Goal: Task Accomplishment & Management: Manage account settings

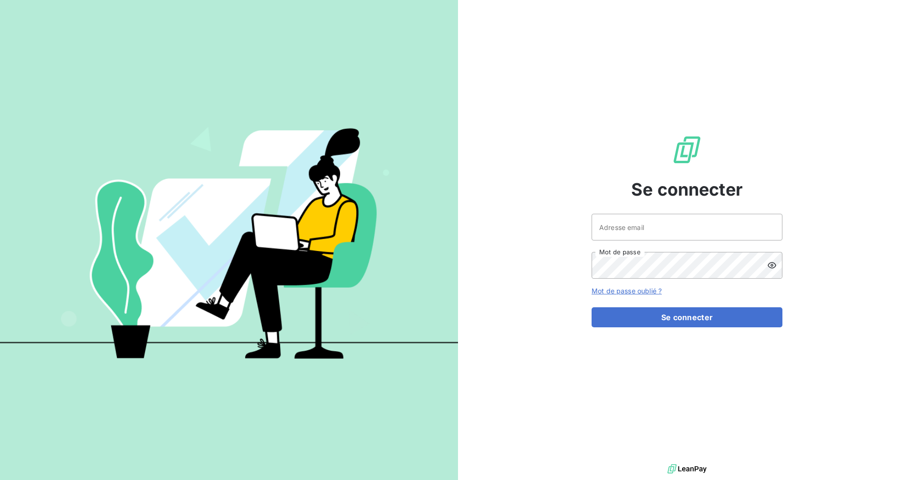
click at [742, 243] on div "Adresse email Mot de passe" at bounding box center [687, 246] width 191 height 65
click at [724, 218] on input "Adresse email" at bounding box center [687, 227] width 191 height 27
type input "[EMAIL_ADDRESS][DOMAIN_NAME]"
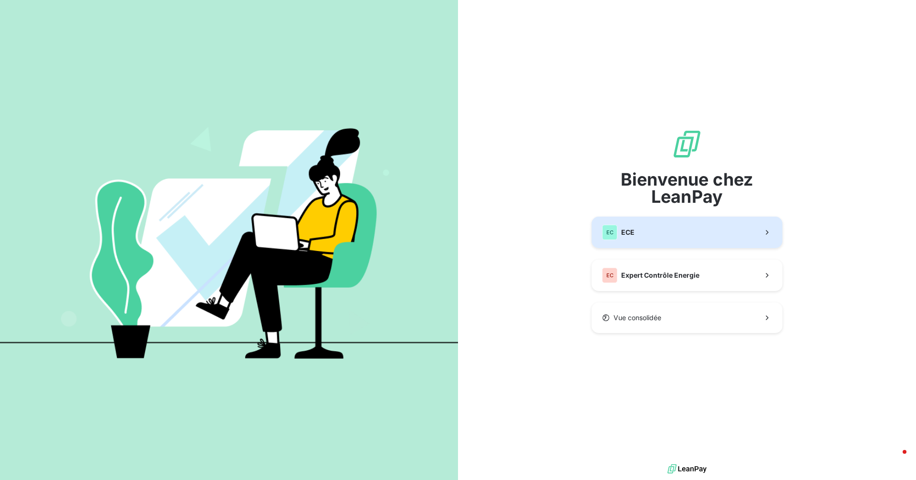
click at [645, 229] on button "EC ECE" at bounding box center [687, 232] width 191 height 31
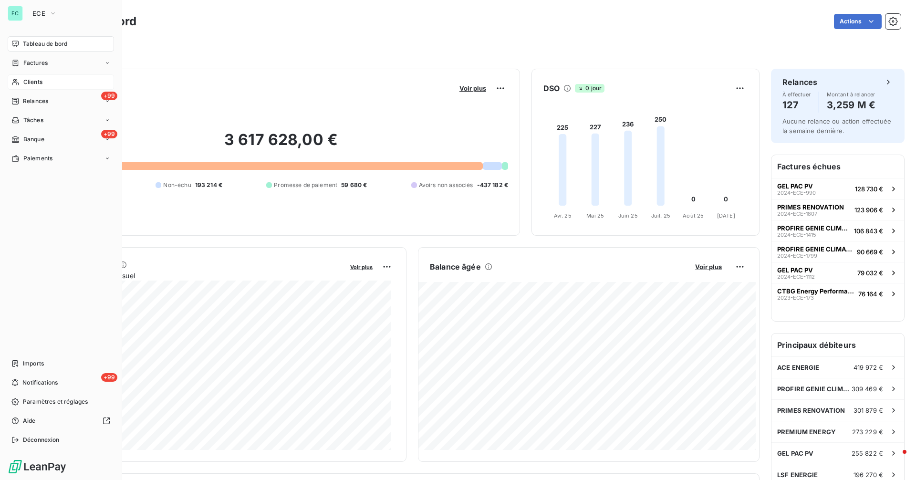
click at [40, 82] on span "Clients" at bounding box center [32, 82] width 19 height 9
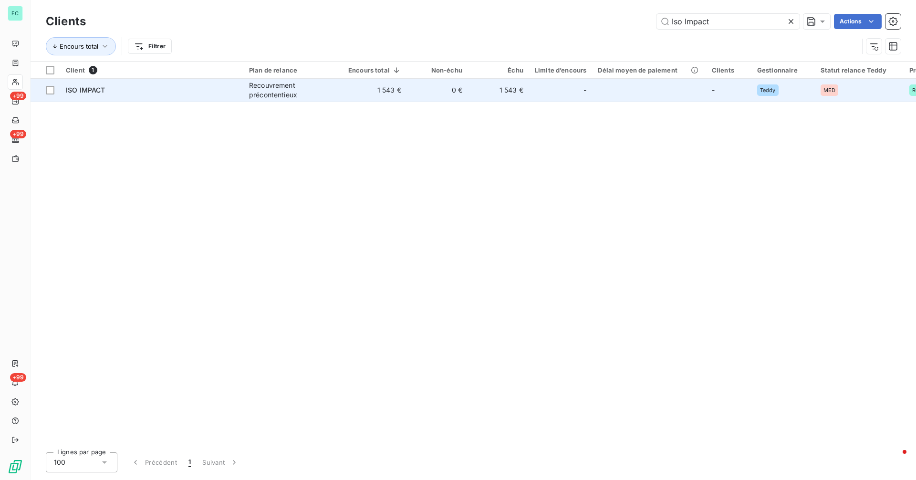
type input "Iso Impact"
click at [533, 88] on td "-" at bounding box center [560, 90] width 63 height 23
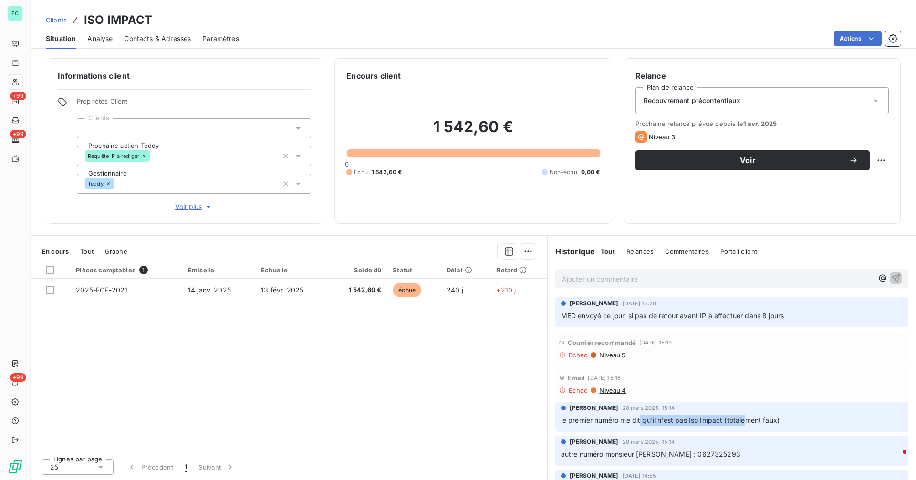
drag, startPoint x: 641, startPoint y: 425, endPoint x: 749, endPoint y: 421, distance: 107.5
click at [749, 421] on p "le premier numéro me dit qu'il n'est pas Iso Impact (totalement faux)" at bounding box center [732, 420] width 342 height 11
click at [749, 421] on span "le premier numéro me dit qu'il n'est pas Iso Impact (totalement faux)" at bounding box center [670, 420] width 219 height 8
click at [576, 282] on p "Ajouter un commentaire ﻿" at bounding box center [717, 279] width 311 height 12
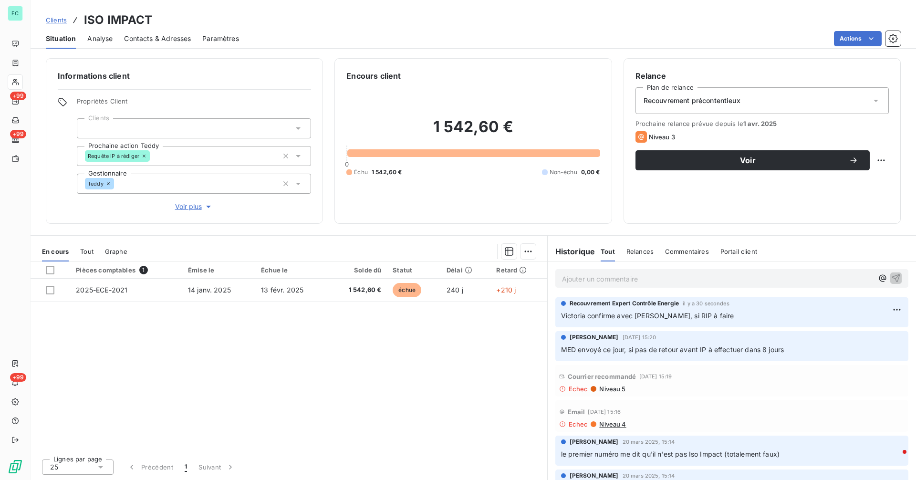
drag, startPoint x: 72, startPoint y: 22, endPoint x: 67, endPoint y: 23, distance: 5.3
click at [71, 23] on icon at bounding box center [76, 20] width 10 height 10
click at [55, 23] on span "Clients" at bounding box center [56, 20] width 21 height 8
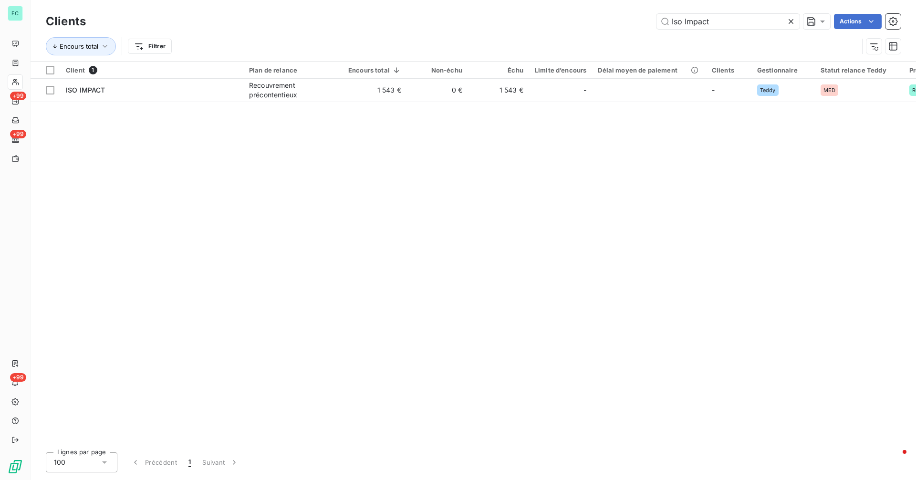
drag, startPoint x: 731, startPoint y: 23, endPoint x: 610, endPoint y: 31, distance: 121.0
click at [610, 30] on div "Clients Iso Impact Actions" at bounding box center [473, 21] width 855 height 20
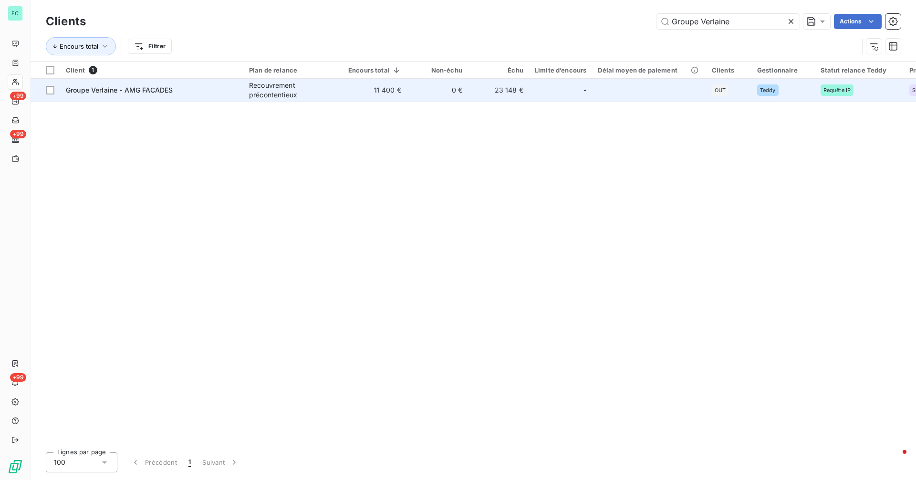
type input "Groupe Verlaine"
click at [327, 89] on div "Recouvrement précontentieux" at bounding box center [293, 90] width 88 height 19
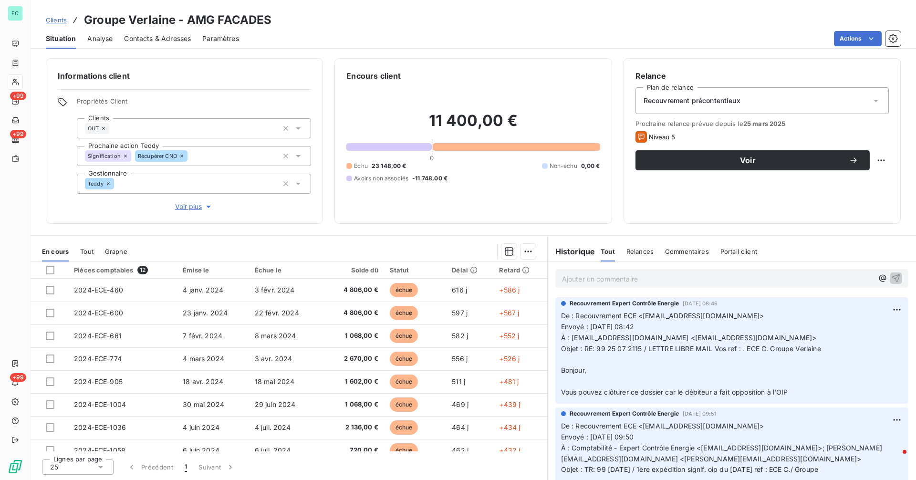
click at [598, 282] on p "Ajouter un commentaire ﻿" at bounding box center [717, 279] width 311 height 12
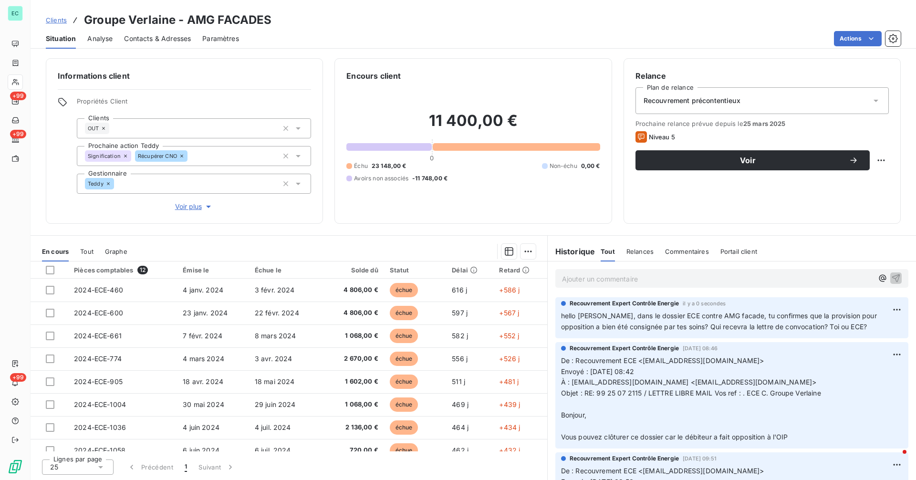
click at [670, 319] on span "hello Fabrice, dans le dossier ECE contre AMG facade, tu confirmes que la provi…" at bounding box center [720, 321] width 318 height 19
click at [52, 21] on span "Clients" at bounding box center [56, 20] width 21 height 8
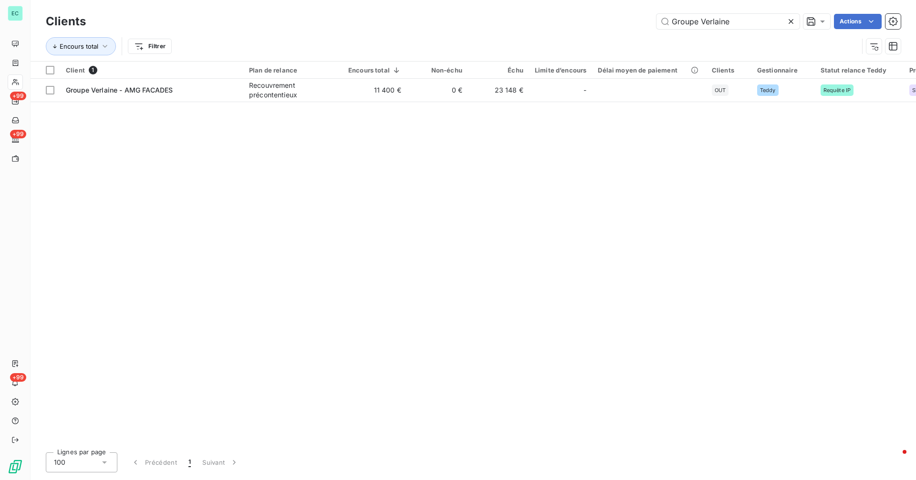
click at [792, 17] on icon at bounding box center [792, 22] width 10 height 10
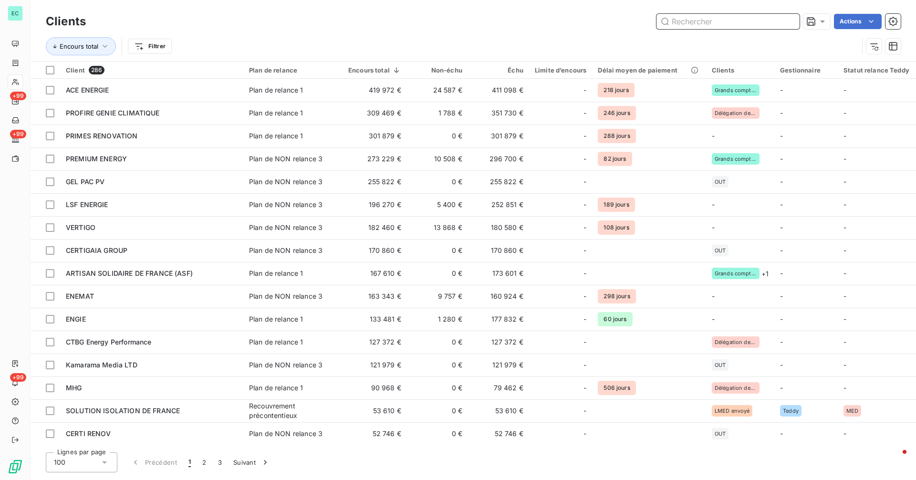
click at [746, 23] on input "text" at bounding box center [728, 21] width 143 height 15
paste input "MG Thermique"
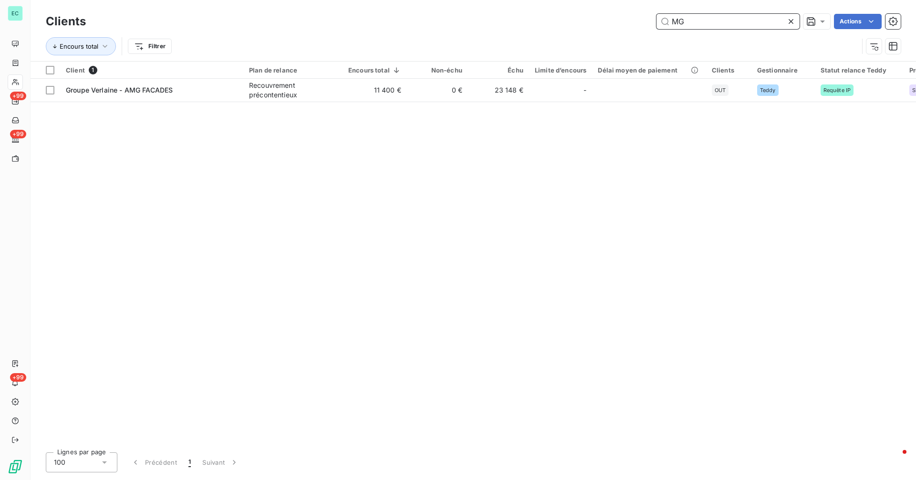
click at [674, 22] on input "MG" at bounding box center [728, 21] width 143 height 15
click at [678, 22] on input "MG" at bounding box center [728, 21] width 143 height 15
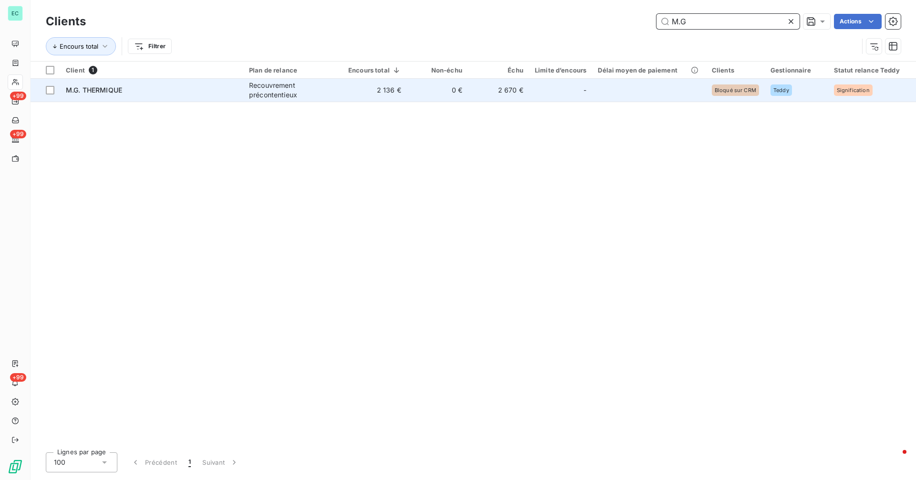
type input "M.G"
click at [374, 96] on td "2 136 €" at bounding box center [375, 90] width 64 height 23
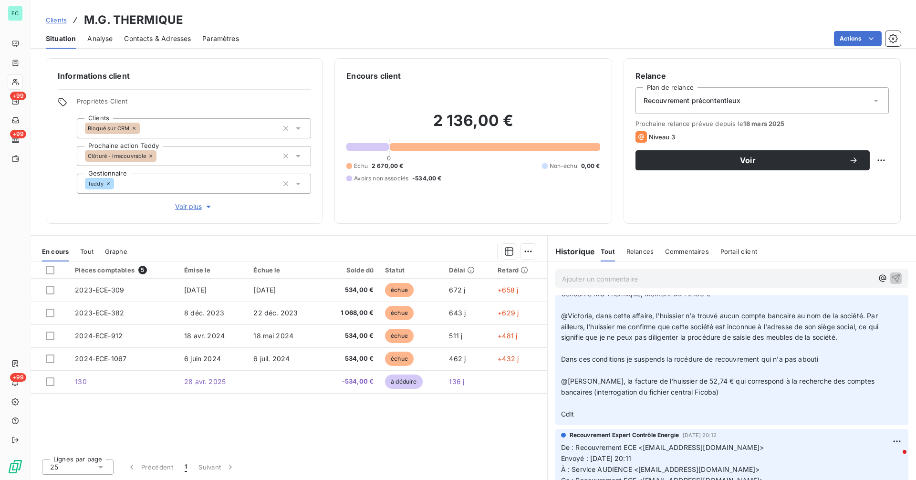
scroll to position [110, 0]
click at [62, 19] on span "Clients" at bounding box center [56, 20] width 21 height 8
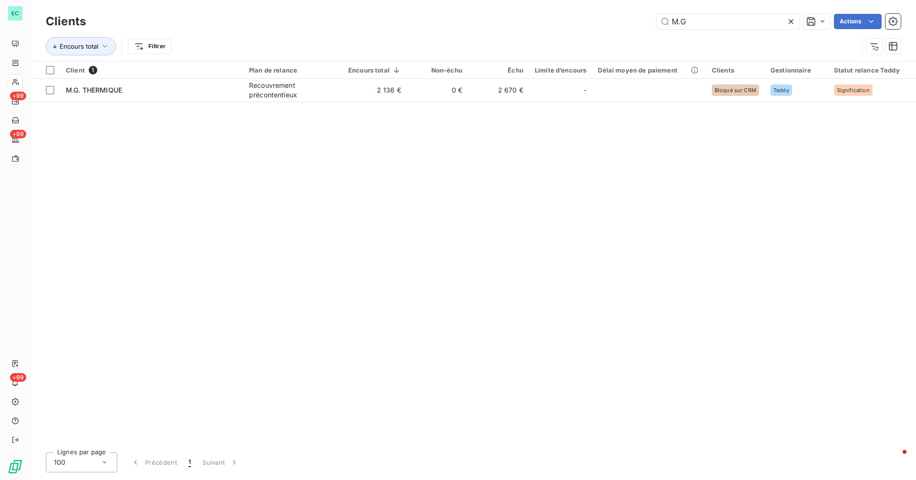
drag, startPoint x: 705, startPoint y: 20, endPoint x: 618, endPoint y: 23, distance: 87.4
click at [618, 23] on div "M.G Actions" at bounding box center [499, 21] width 804 height 15
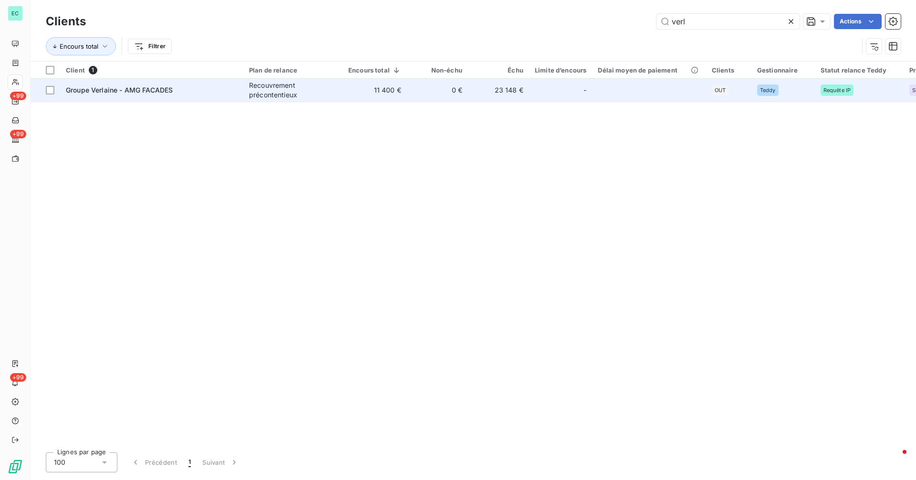
type input "verl"
click at [185, 89] on div "Groupe Verlaine - AMG FACADES" at bounding box center [152, 90] width 172 height 10
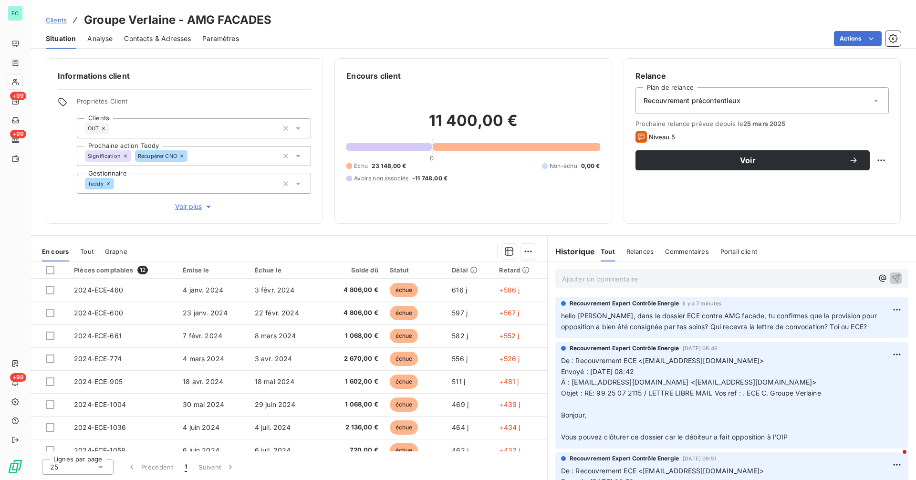
click at [621, 275] on p "Ajouter un commentaire ﻿" at bounding box center [717, 279] width 311 height 12
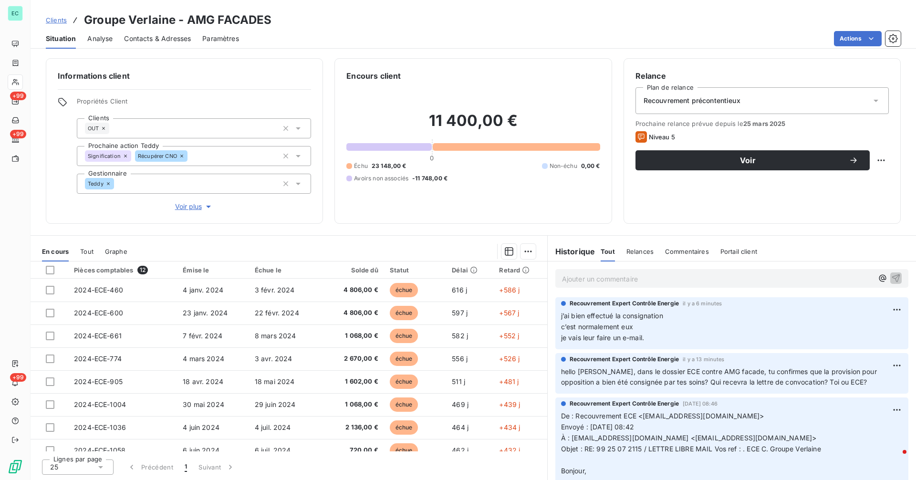
click at [57, 21] on span "Clients" at bounding box center [56, 20] width 21 height 8
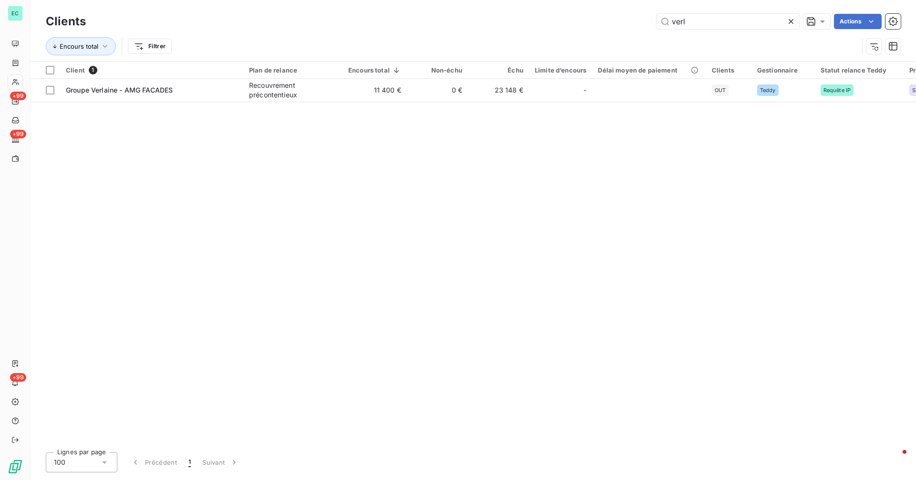
drag, startPoint x: 712, startPoint y: 18, endPoint x: 643, endPoint y: 21, distance: 69.3
click at [643, 21] on div "verl Actions" at bounding box center [499, 21] width 804 height 15
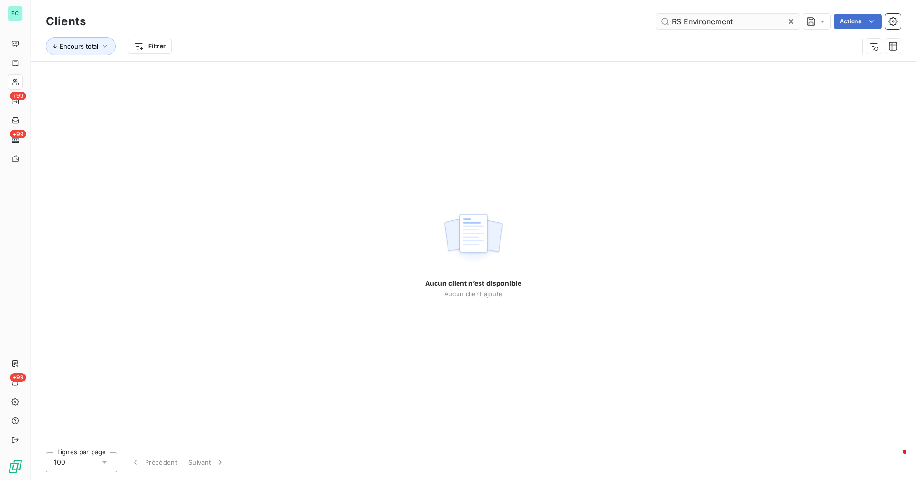
click at [683, 23] on input "RS Environement" at bounding box center [728, 21] width 143 height 15
click at [757, 25] on input "Environement" at bounding box center [728, 21] width 143 height 15
click at [730, 25] on input "Environe" at bounding box center [728, 21] width 143 height 15
drag, startPoint x: 709, startPoint y: 21, endPoint x: 665, endPoint y: 20, distance: 43.4
click at [665, 20] on input "Environe" at bounding box center [728, 21] width 143 height 15
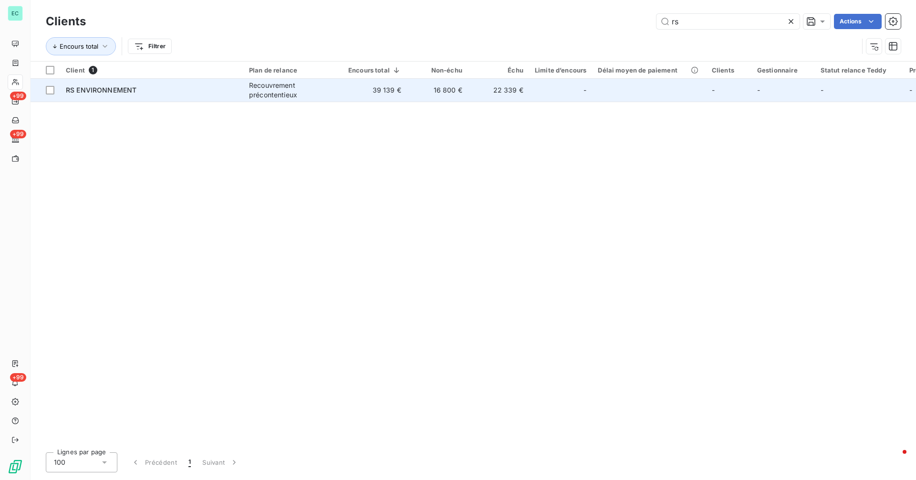
type input "rs"
click at [273, 90] on div "Recouvrement précontentieux" at bounding box center [293, 90] width 88 height 19
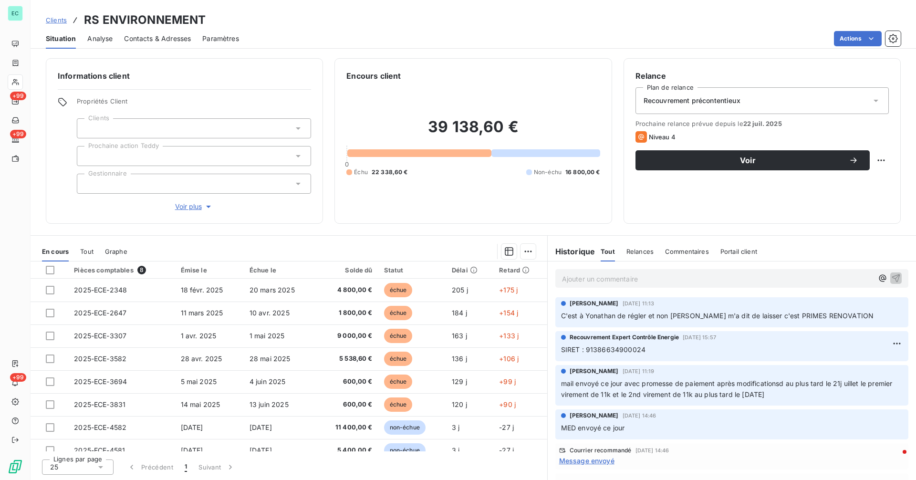
click at [649, 286] on div "Ajouter un commentaire ﻿" at bounding box center [732, 278] width 353 height 19
click at [648, 279] on p "Ajouter un commentaire ﻿" at bounding box center [717, 279] width 311 height 12
click at [751, 278] on p "Vu avec Victoria : mettre ce dossier en abandon car" at bounding box center [717, 278] width 311 height 11
click at [743, 277] on p "Vu avec Victoria : mettre ce dossier en abandon car" at bounding box center [717, 278] width 311 height 11
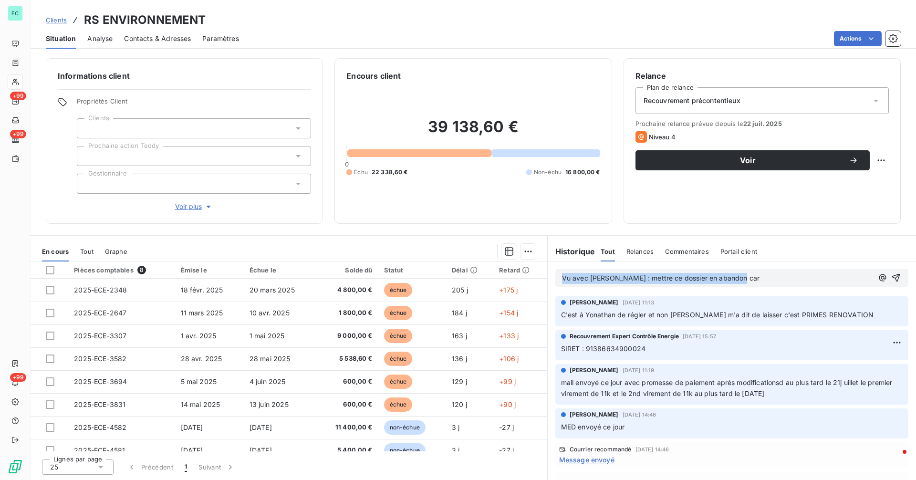
click at [743, 277] on p "Vu avec Victoria : mettre ce dossier en abandon car" at bounding box center [717, 278] width 311 height 11
click at [747, 278] on p "Vu avec Victoria : mettre ce dossier en abandon car" at bounding box center [717, 278] width 311 height 11
drag, startPoint x: 813, startPoint y: 278, endPoint x: 521, endPoint y: 275, distance: 291.6
click at [521, 275] on div "En cours Tout Graphe Pièces comptables 8 Émise le Échue le Solde dû Statut Déla…" at bounding box center [474, 357] width 886 height 245
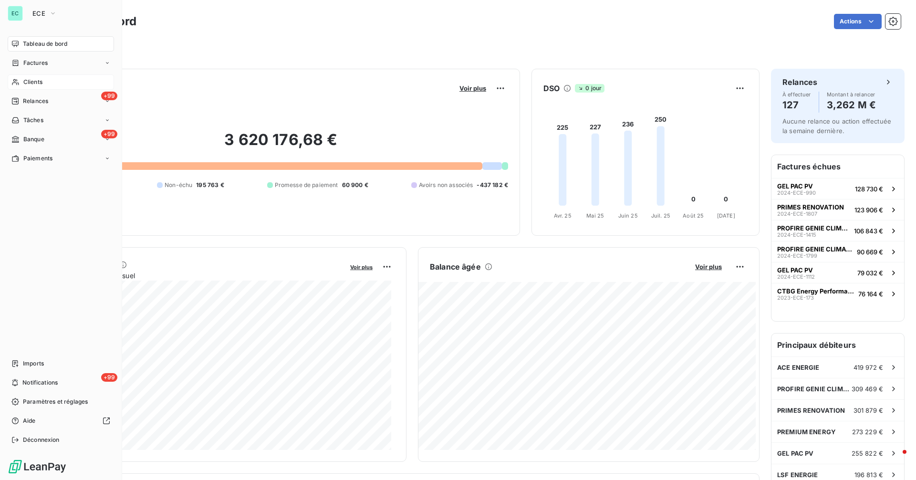
click at [35, 80] on span "Clients" at bounding box center [32, 82] width 19 height 9
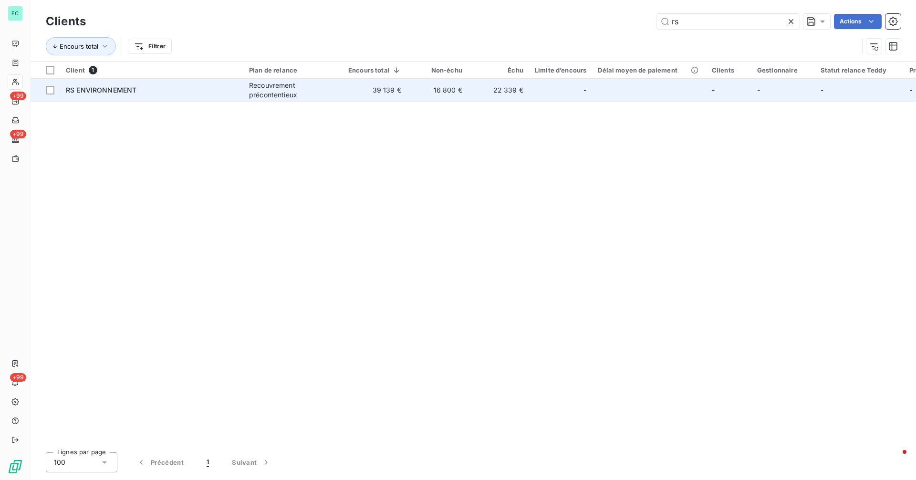
type input "rs"
click at [460, 84] on td "16 800 €" at bounding box center [437, 90] width 61 height 23
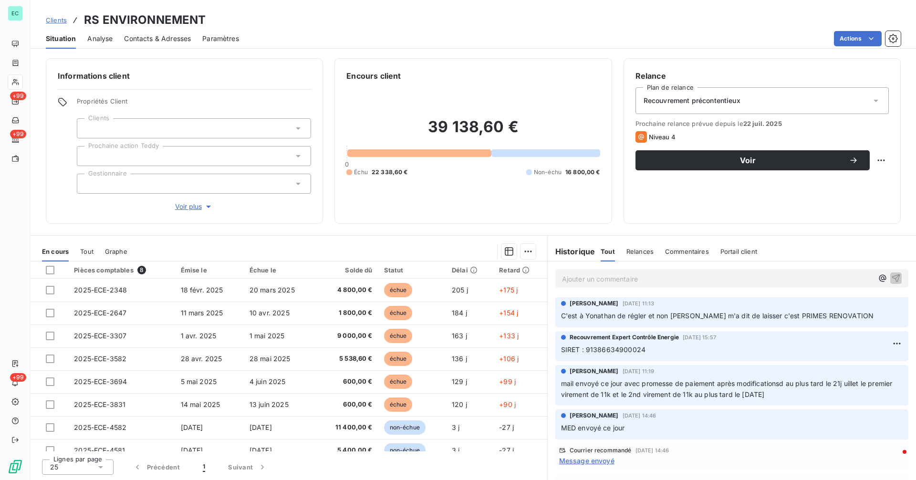
click at [699, 280] on p "Ajouter un commentaire ﻿" at bounding box center [717, 279] width 311 height 12
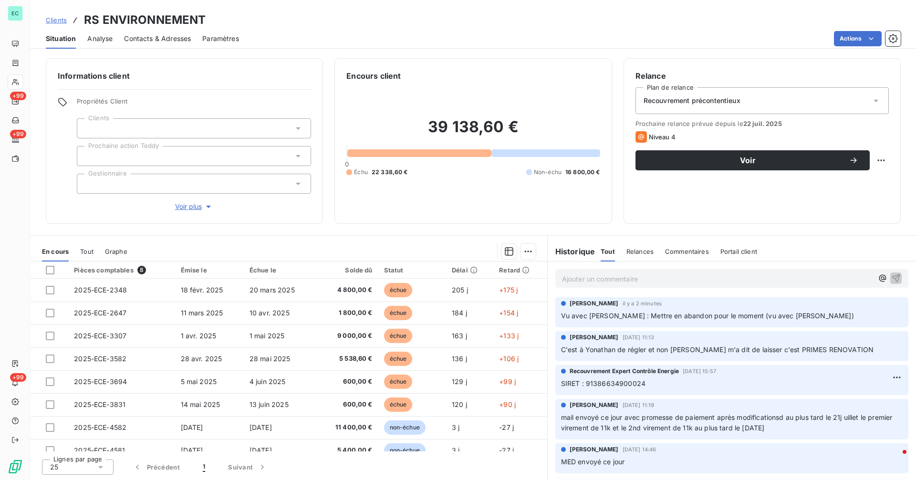
click at [45, 21] on div "Clients RS ENVIRONNEMENT" at bounding box center [474, 19] width 886 height 17
drag, startPoint x: 52, startPoint y: 22, endPoint x: 76, endPoint y: 23, distance: 23.9
click at [53, 22] on span "Clients" at bounding box center [56, 20] width 21 height 8
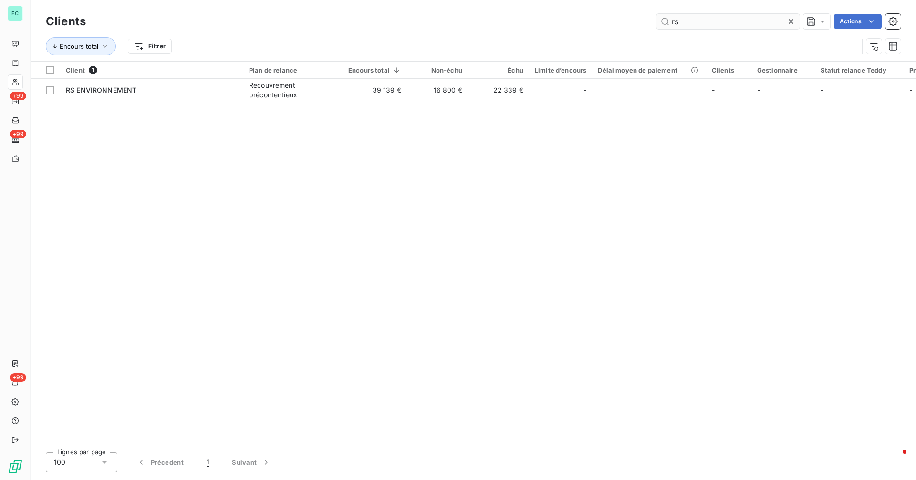
click at [700, 21] on input "rs" at bounding box center [728, 21] width 143 height 15
click at [699, 21] on input "rs" at bounding box center [728, 21] width 143 height 15
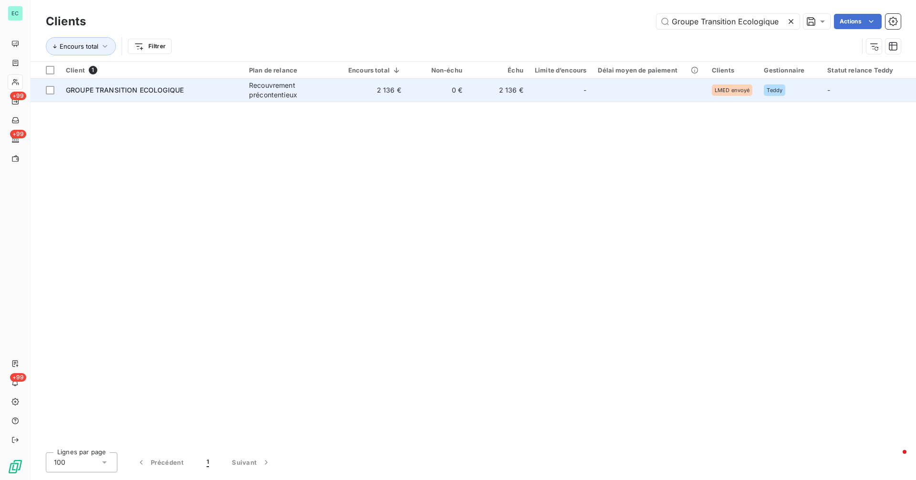
type input "Groupe Transition Ecologique"
click at [256, 99] on div "Recouvrement précontentieux" at bounding box center [293, 90] width 88 height 19
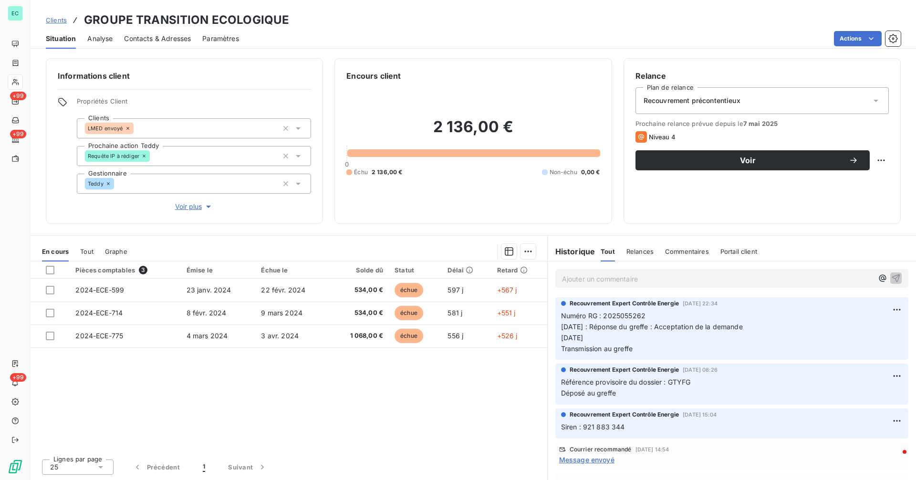
click at [173, 21] on h3 "GROUPE TRANSITION ECOLOGIQUE" at bounding box center [186, 19] width 205 height 17
copy h3 "GROUPE TRANSITION ECOLOGIQUE"
click at [622, 279] on p "Ajouter un commentaire ﻿" at bounding box center [717, 279] width 311 height 12
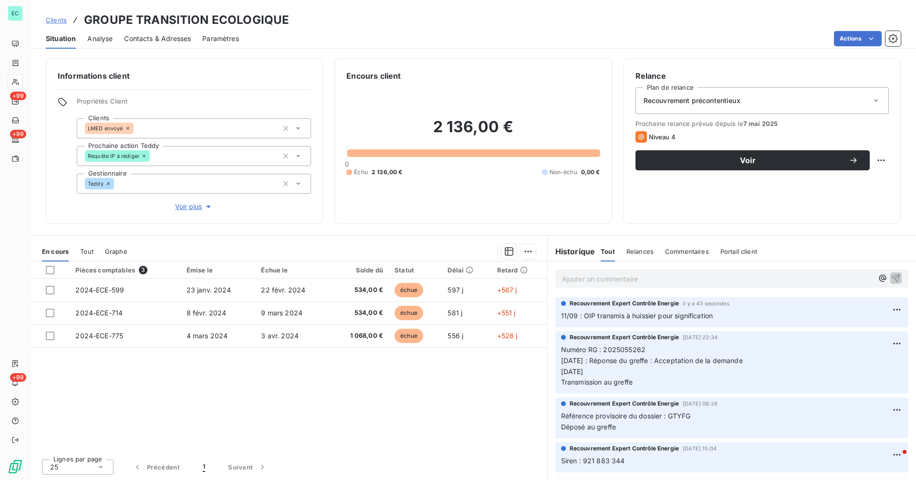
click at [59, 14] on div "Clients GROUPE TRANSITION ECOLOGIQUE" at bounding box center [167, 19] width 243 height 17
click at [57, 21] on span "Clients" at bounding box center [56, 20] width 21 height 8
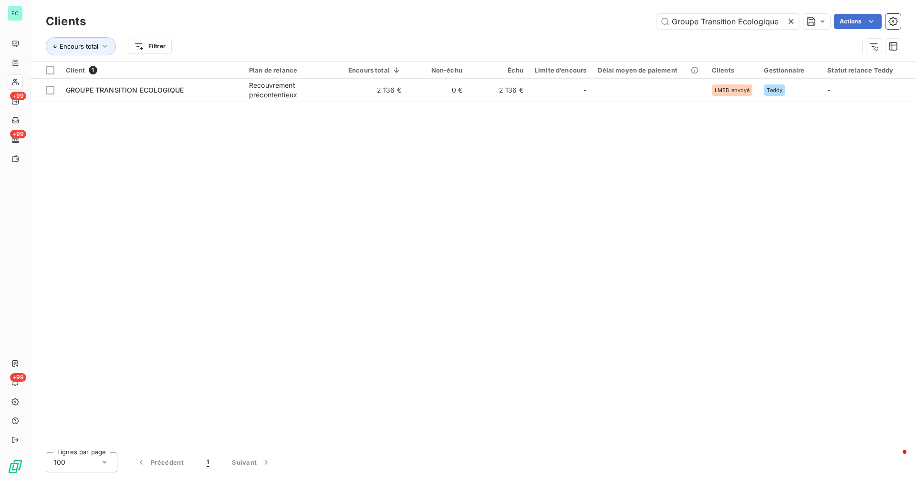
click at [787, 21] on icon at bounding box center [792, 22] width 10 height 10
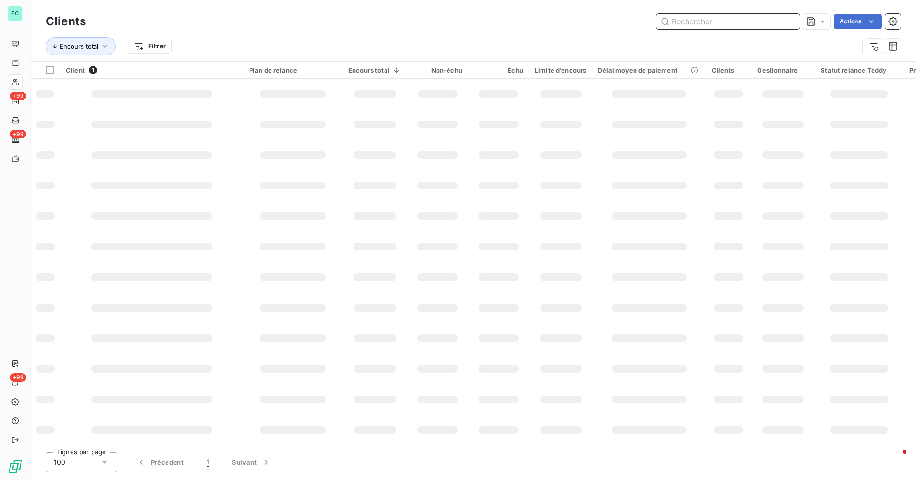
click at [756, 22] on input "text" at bounding box center [728, 21] width 143 height 15
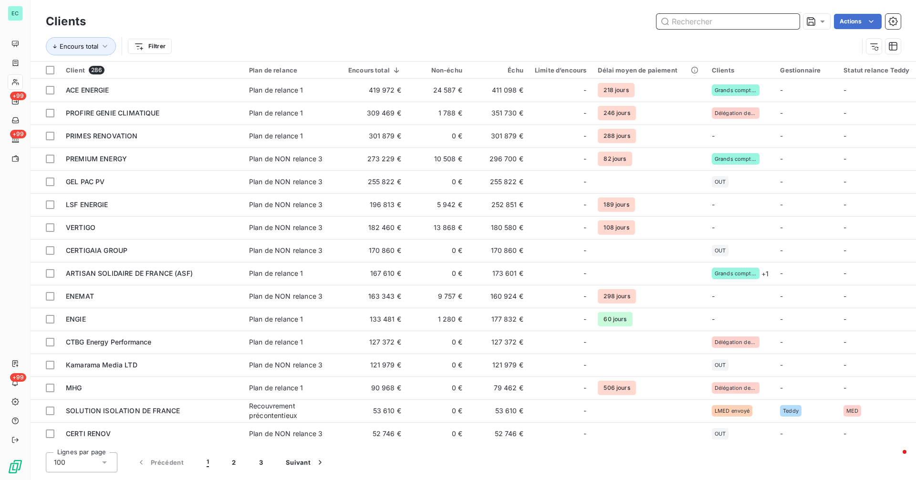
paste input "La Française de l'Ecologie"
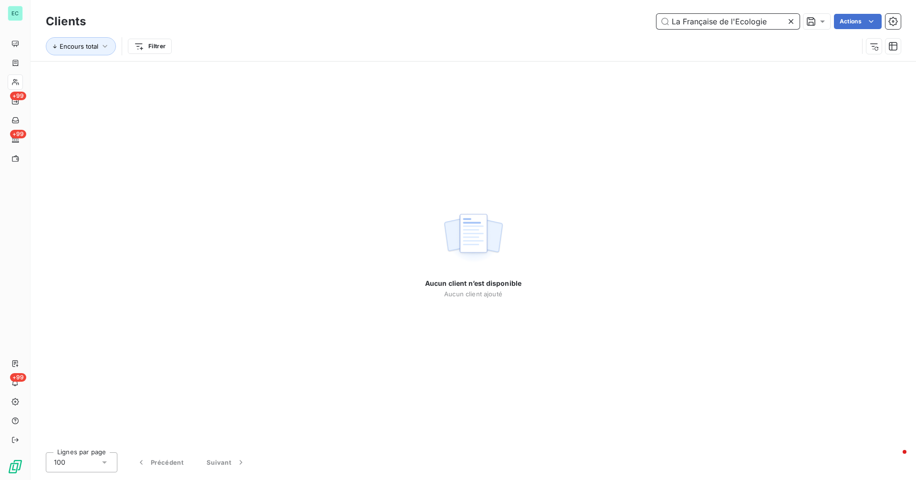
click at [735, 22] on input "La Française de l'Ecologie" at bounding box center [728, 21] width 143 height 15
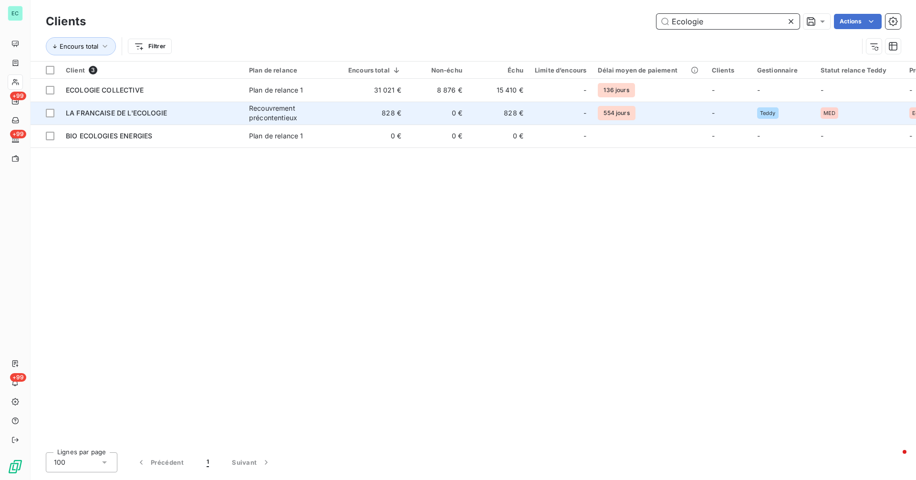
type input "Ecologie"
click at [315, 115] on div "Recouvrement précontentieux" at bounding box center [293, 113] width 88 height 19
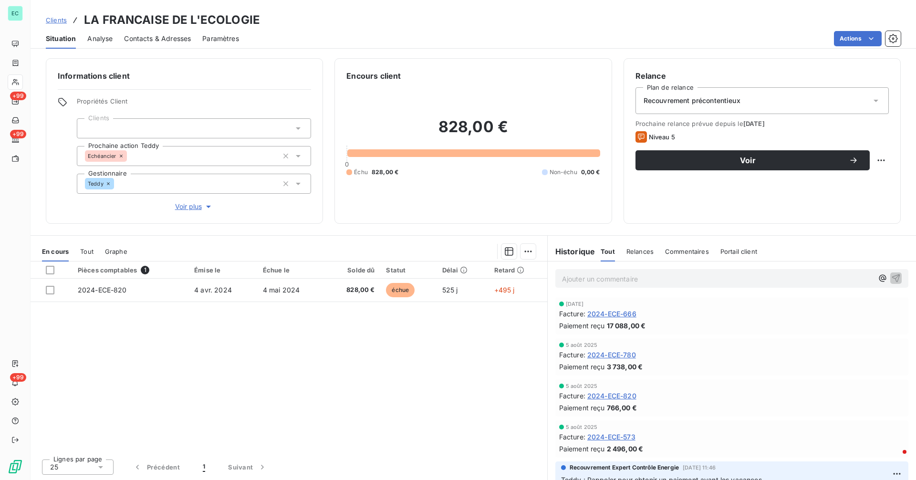
click at [54, 20] on span "Clients" at bounding box center [56, 20] width 21 height 8
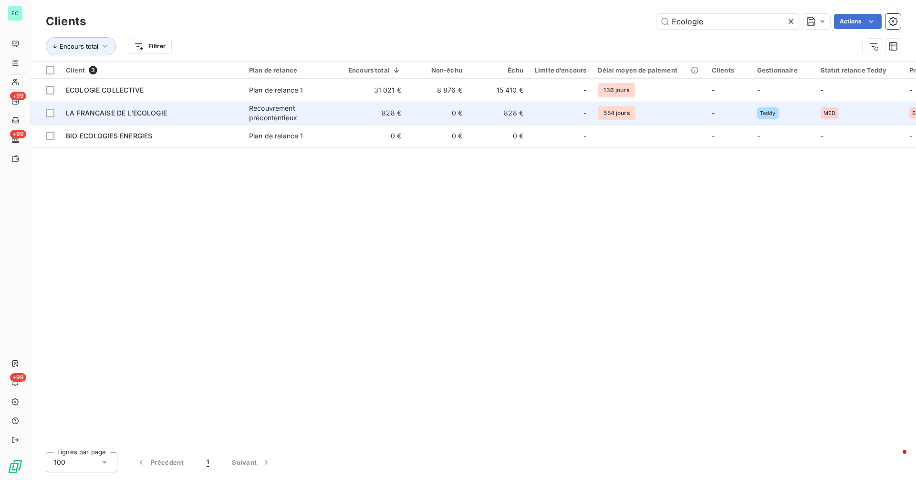
click at [133, 111] on span "LA FRANCAISE DE L'ECOLOGIE" at bounding box center [116, 113] width 101 height 8
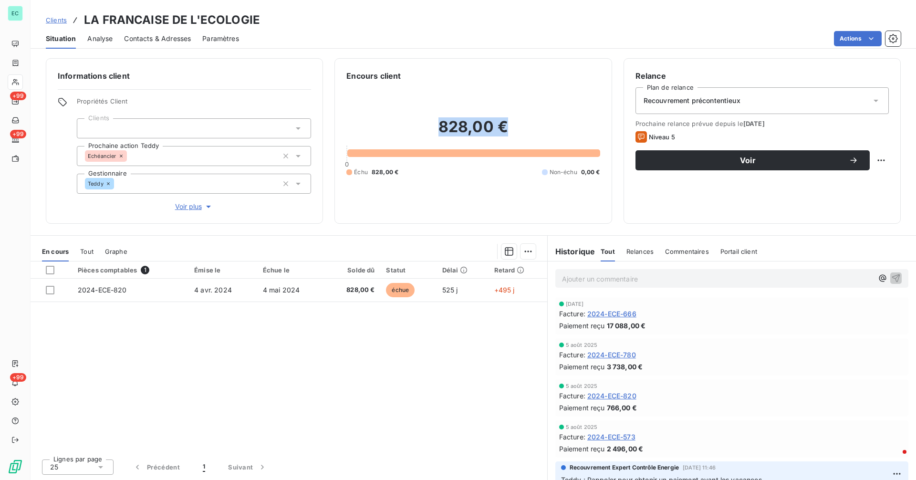
drag, startPoint x: 417, startPoint y: 128, endPoint x: 569, endPoint y: 131, distance: 152.8
click at [569, 131] on h2 "828,00 €" at bounding box center [472, 131] width 253 height 29
click at [630, 315] on span "2024-ECE-666" at bounding box center [612, 314] width 49 height 10
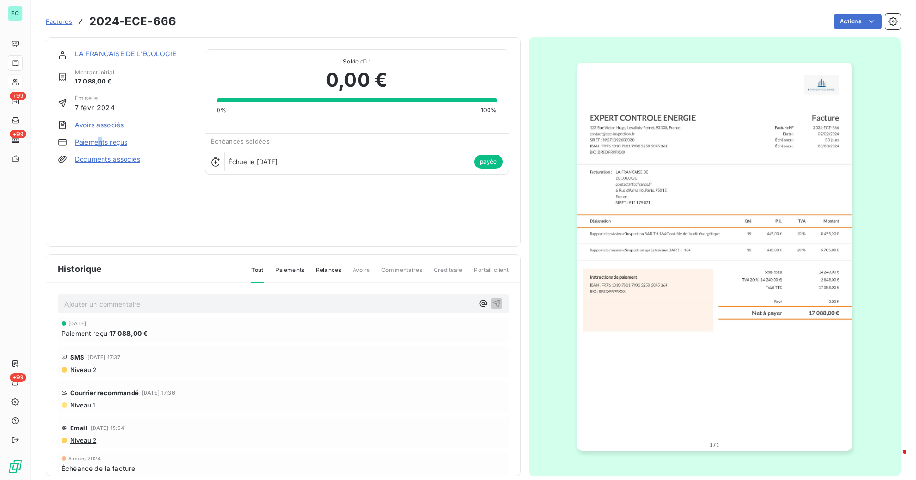
click at [100, 139] on link "Paiements reçus" at bounding box center [101, 142] width 52 height 10
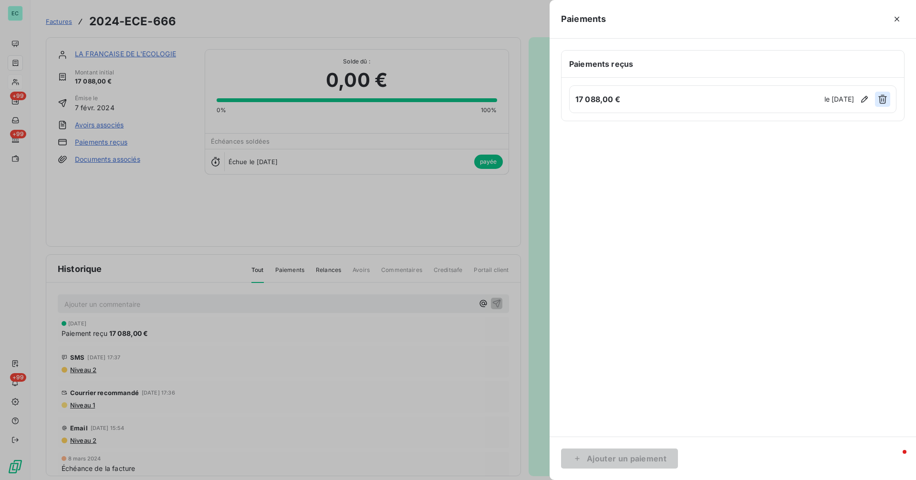
click at [885, 104] on icon "button" at bounding box center [883, 99] width 9 height 9
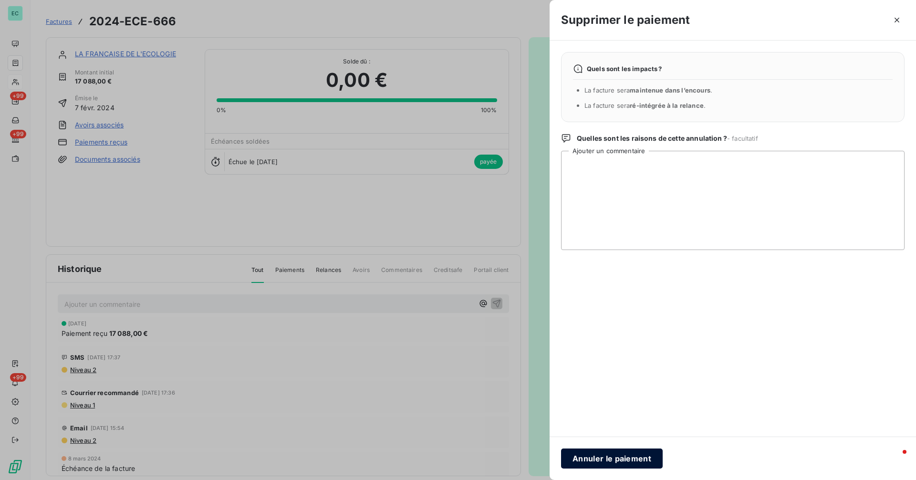
click at [618, 467] on button "Annuler le paiement" at bounding box center [612, 459] width 102 height 20
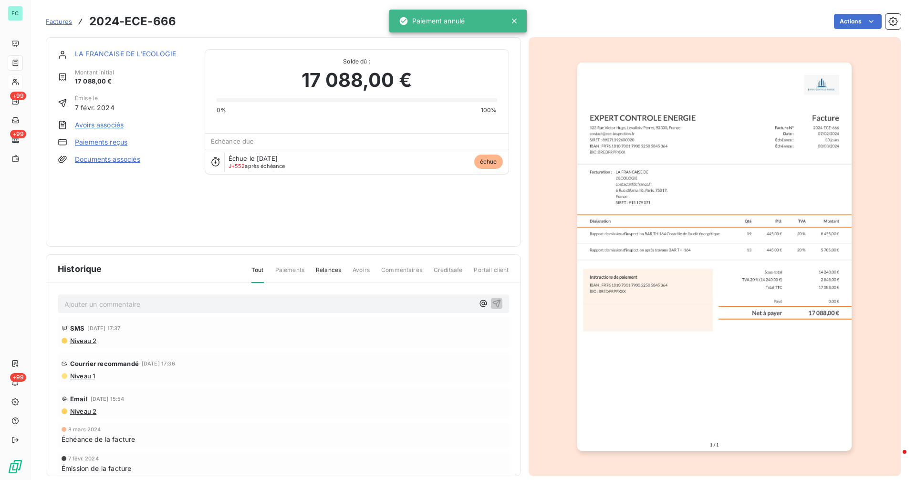
click at [123, 55] on link "LA FRANCAISE DE L'ECOLOGIE" at bounding box center [125, 54] width 101 height 8
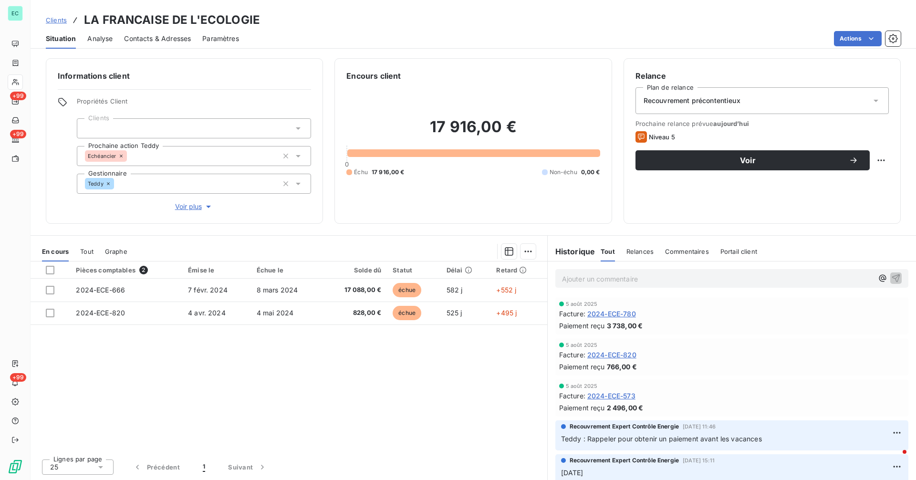
click at [613, 316] on span "2024-ECE-780" at bounding box center [612, 314] width 49 height 10
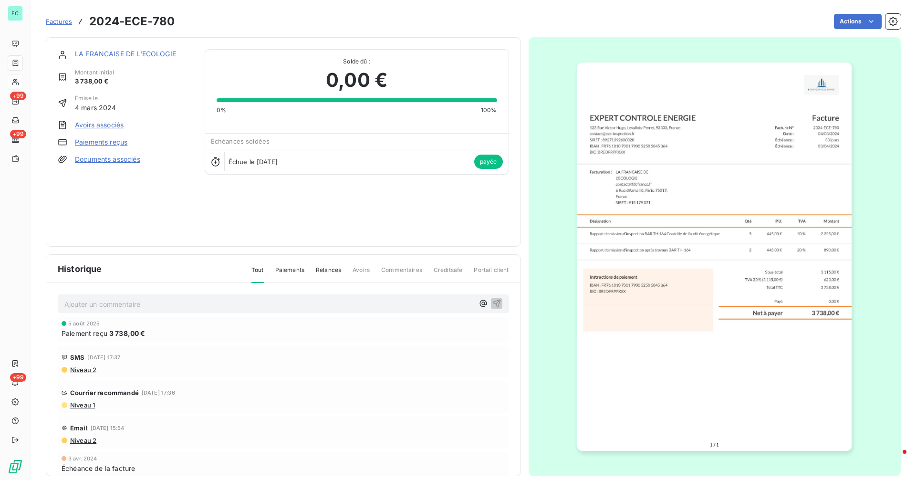
click at [111, 142] on link "Paiements reçus" at bounding box center [101, 142] width 52 height 10
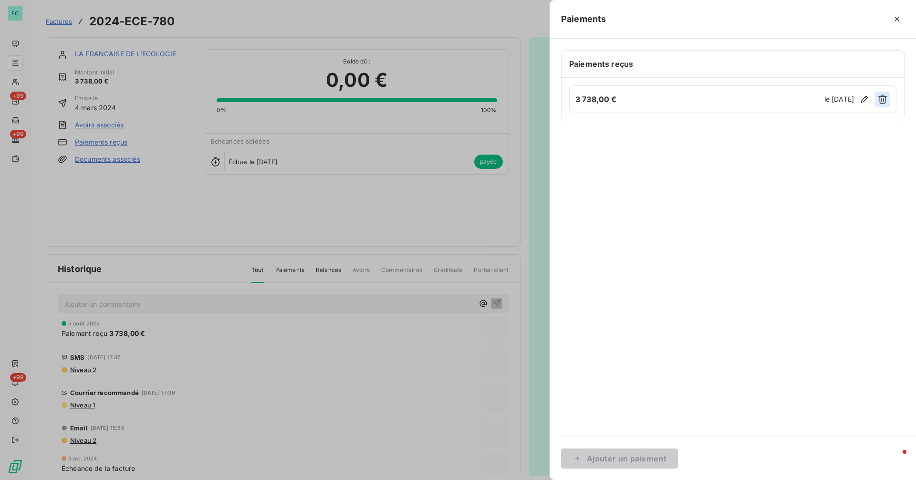
click at [886, 94] on button "button" at bounding box center [882, 99] width 15 height 15
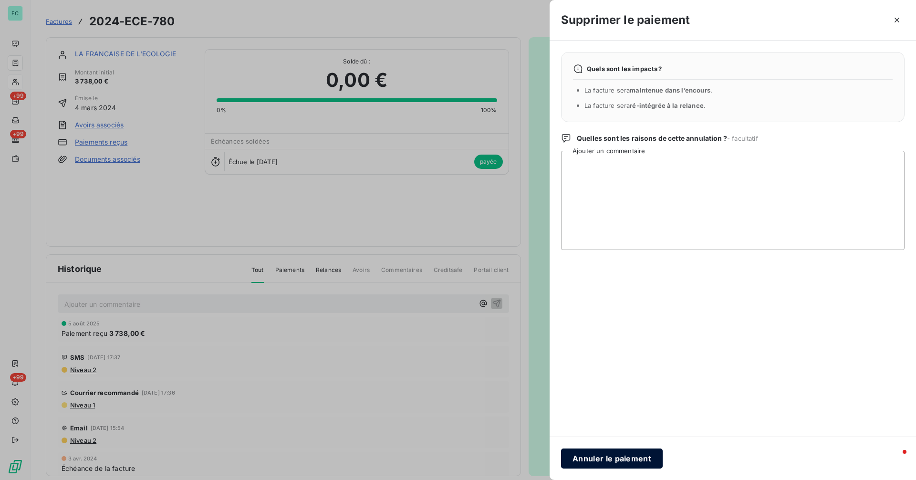
click at [636, 450] on button "Annuler le paiement" at bounding box center [612, 459] width 102 height 20
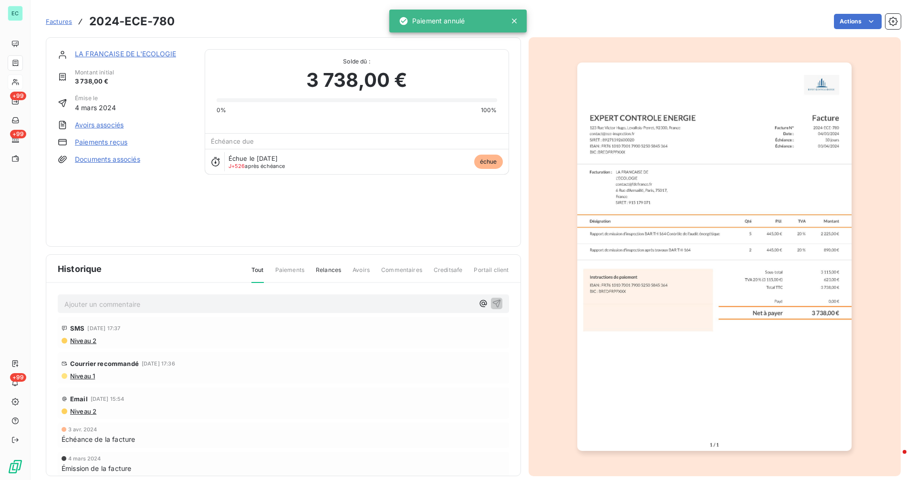
click at [145, 51] on link "LA FRANCAISE DE L'ECOLOGIE" at bounding box center [125, 54] width 101 height 8
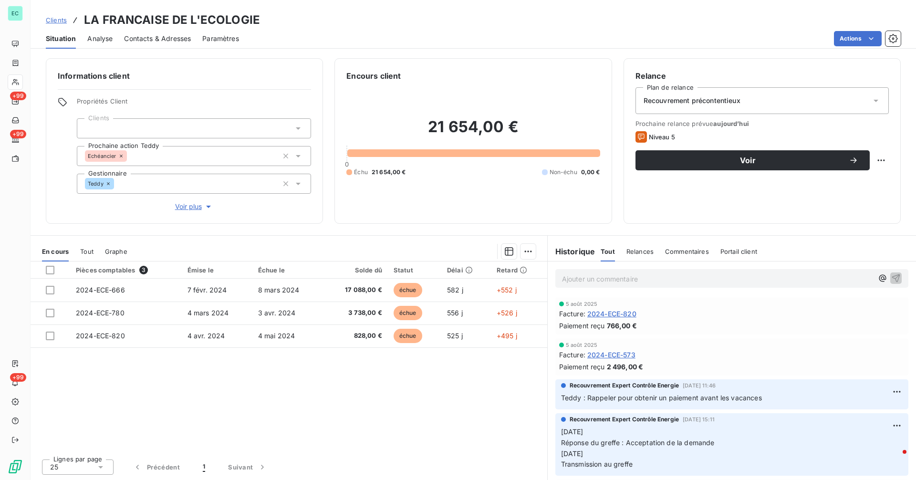
click at [626, 316] on span "2024-ECE-820" at bounding box center [612, 314] width 49 height 10
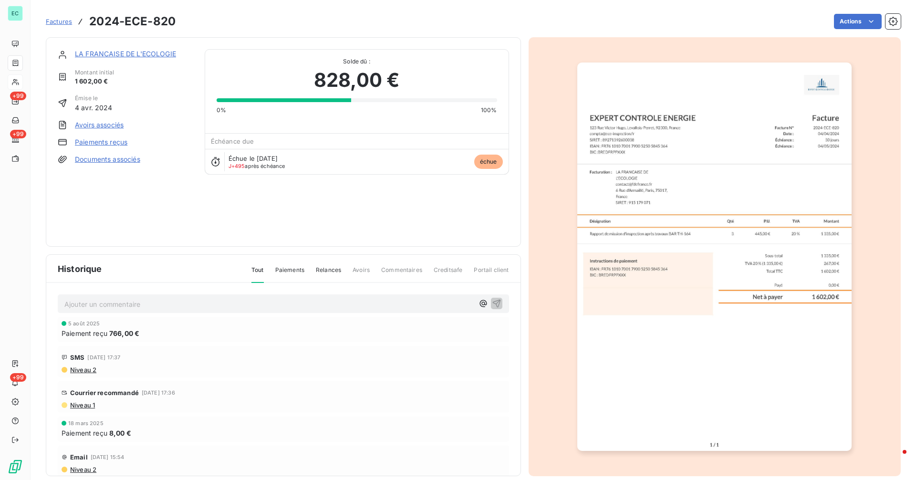
click at [104, 144] on link "Paiements reçus" at bounding box center [101, 142] width 52 height 10
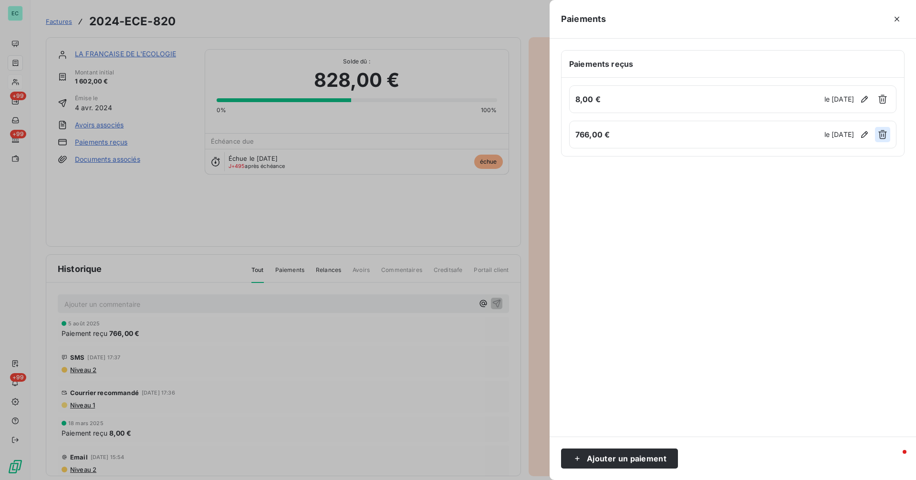
click at [882, 136] on icon "button" at bounding box center [883, 134] width 9 height 9
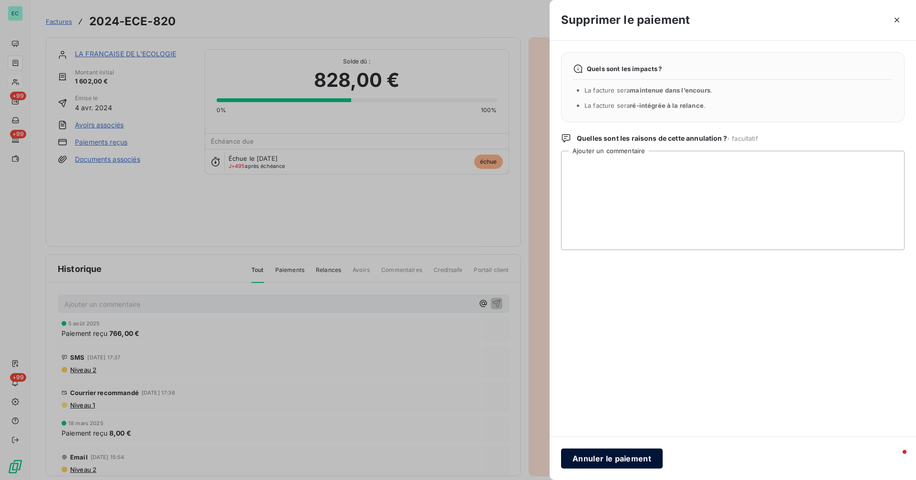
click at [635, 455] on button "Annuler le paiement" at bounding box center [612, 459] width 102 height 20
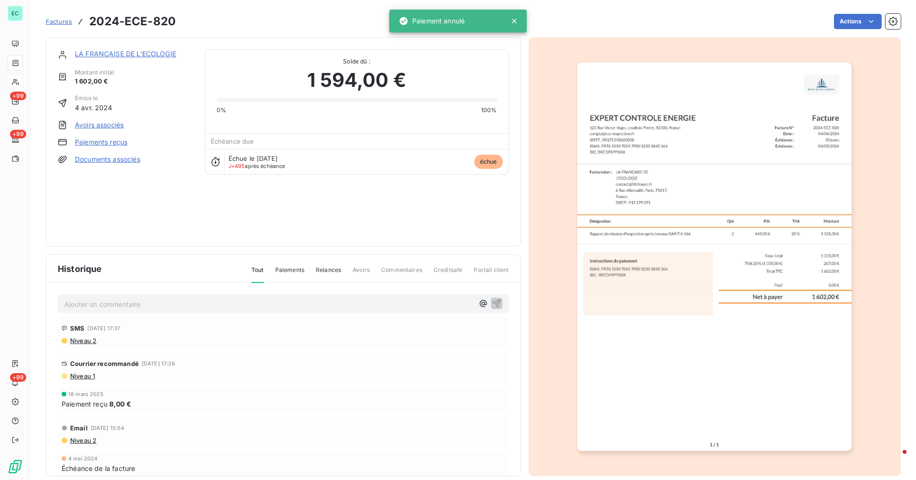
click at [105, 52] on link "LA FRANCAISE DE L'ECOLOGIE" at bounding box center [125, 54] width 101 height 8
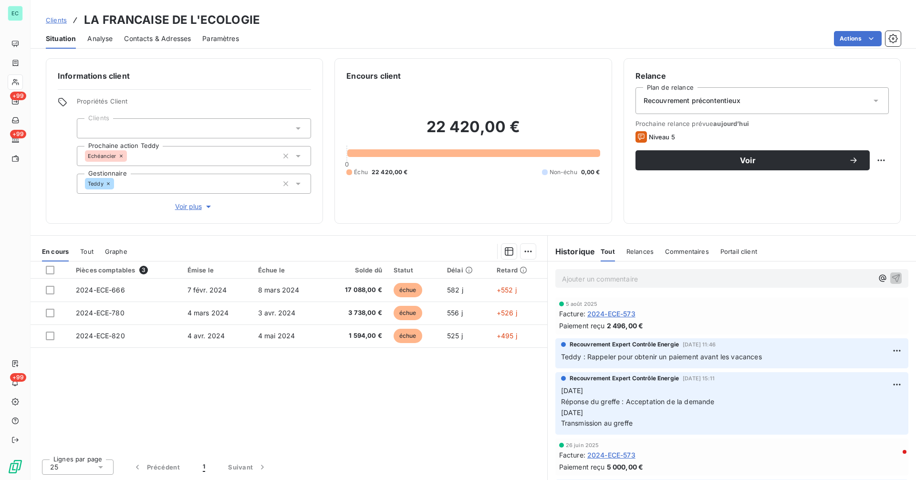
click at [595, 312] on span "2024-ECE-573" at bounding box center [612, 314] width 48 height 10
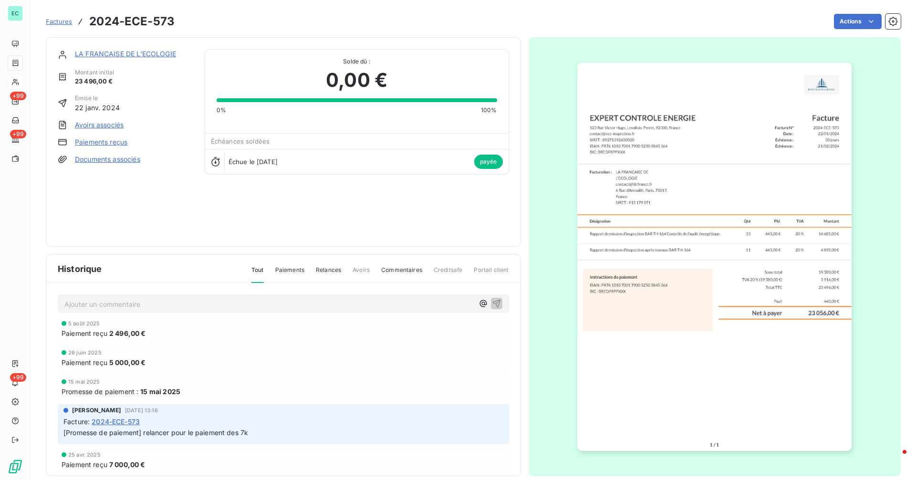
click at [105, 143] on link "Paiements reçus" at bounding box center [101, 142] width 52 height 10
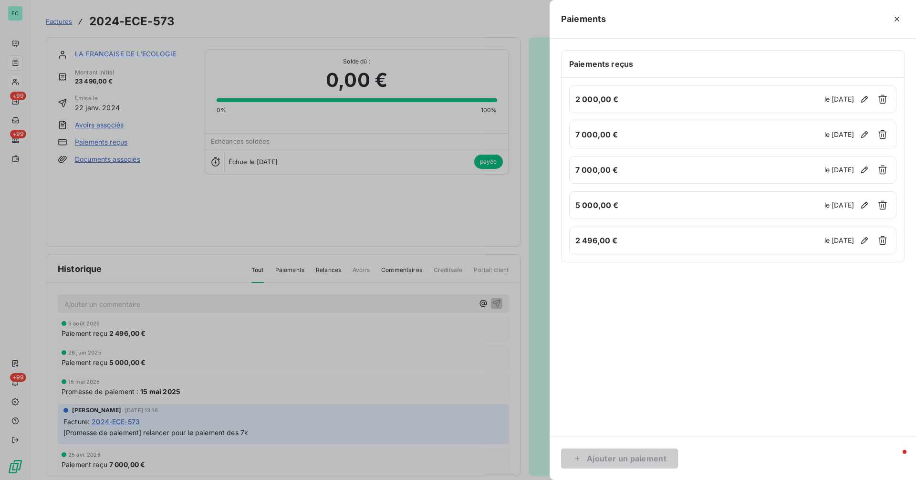
click at [136, 52] on div at bounding box center [458, 240] width 916 height 480
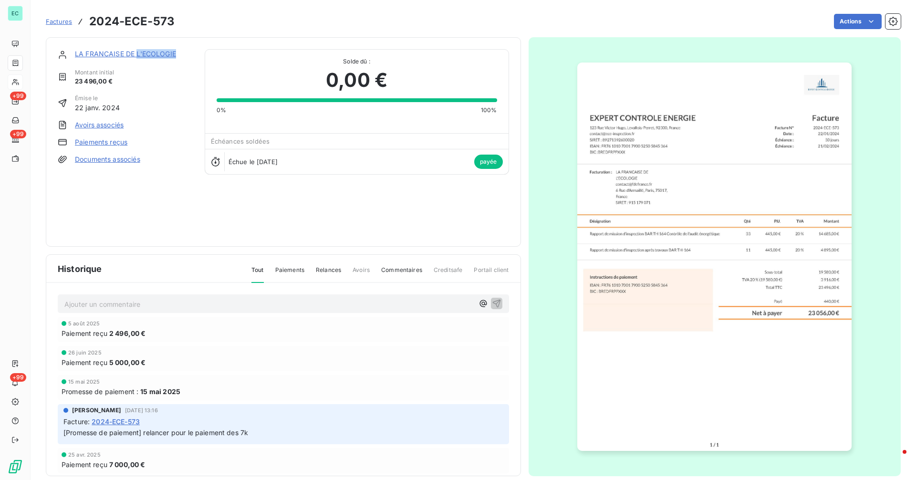
click at [137, 52] on link "LA FRANCAISE DE L'ECOLOGIE" at bounding box center [125, 54] width 101 height 8
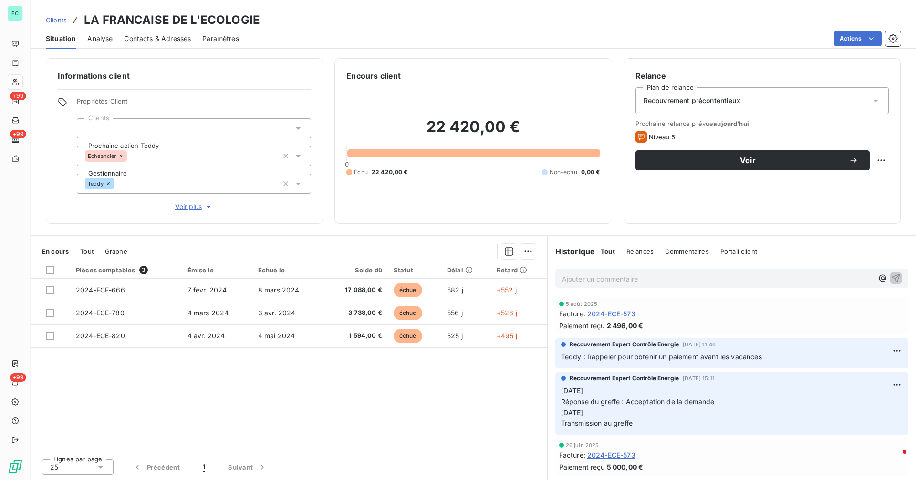
click at [635, 313] on span "2024-ECE-573" at bounding box center [612, 314] width 48 height 10
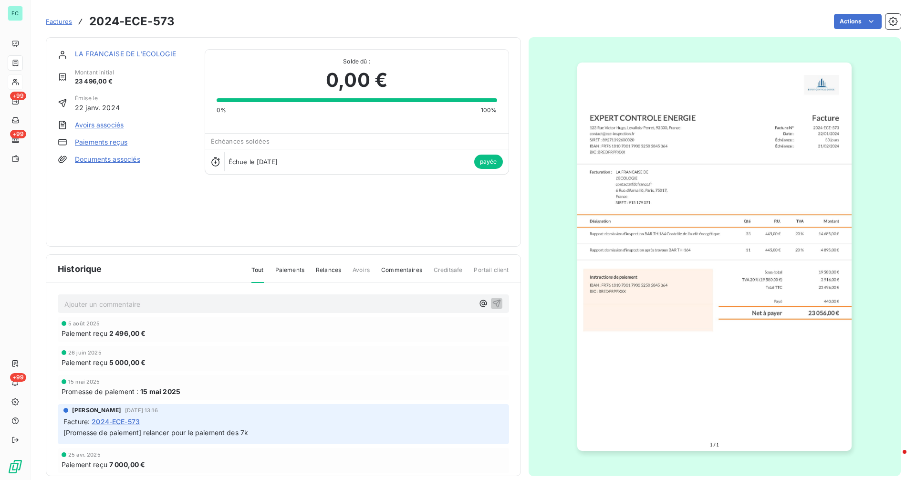
click at [114, 140] on link "Paiements reçus" at bounding box center [101, 142] width 52 height 10
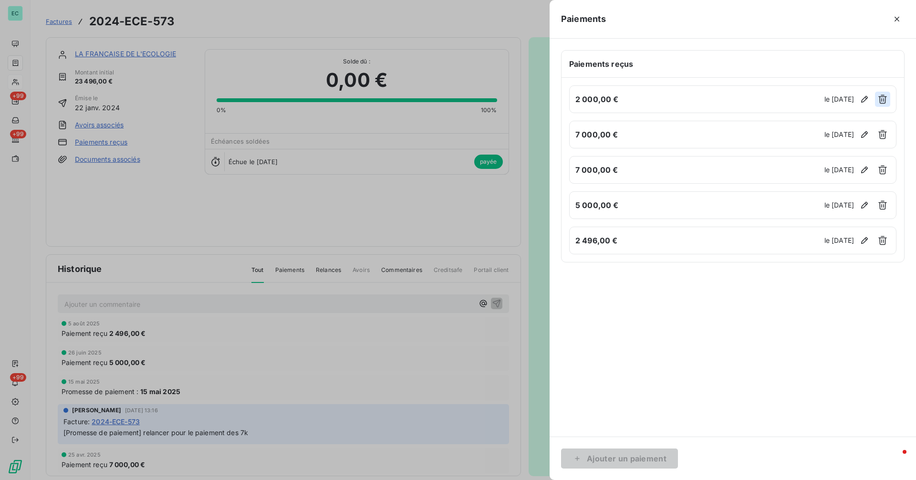
click at [880, 102] on icon "button" at bounding box center [883, 99] width 10 height 10
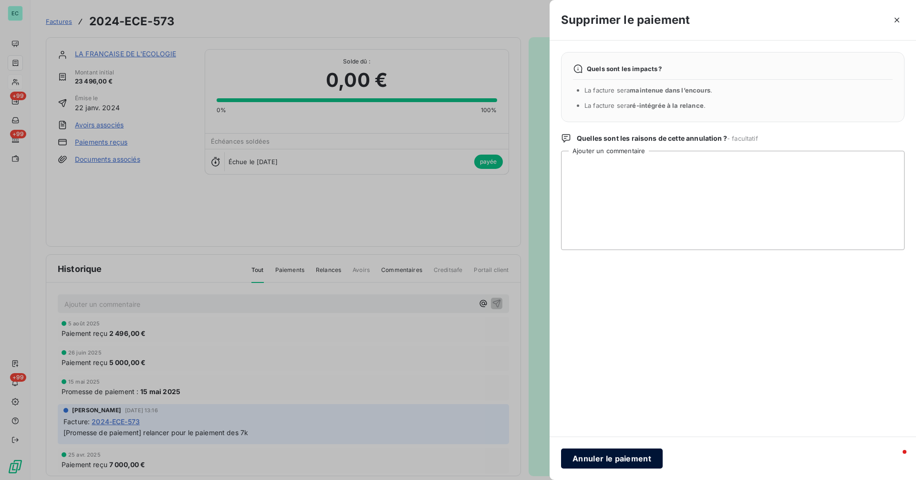
click at [633, 454] on button "Annuler le paiement" at bounding box center [612, 459] width 102 height 20
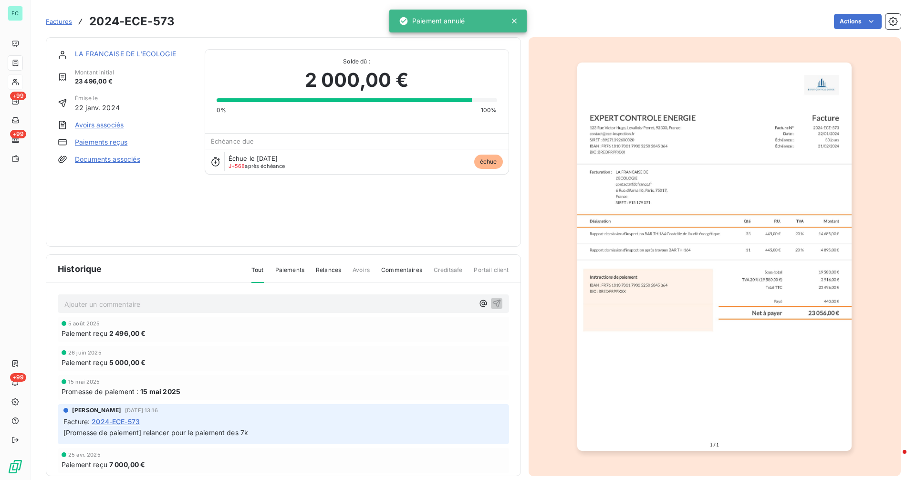
click at [124, 144] on link "Paiements reçus" at bounding box center [101, 142] width 52 height 10
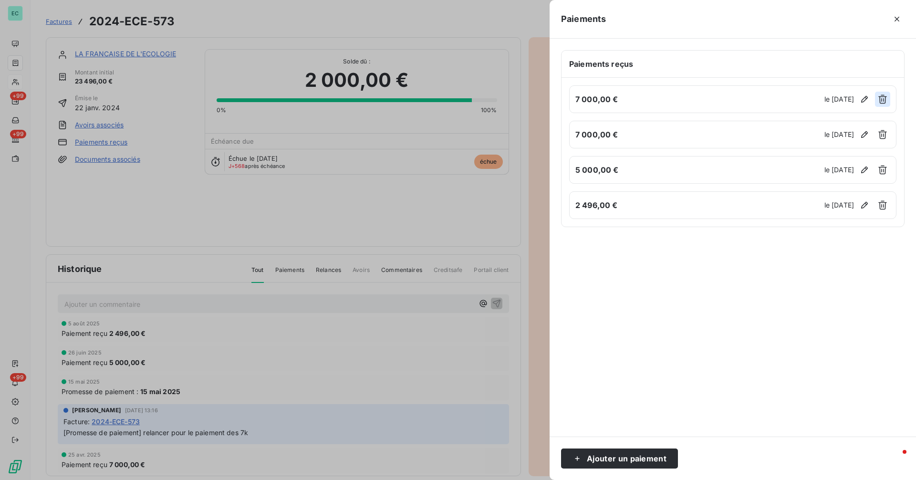
click at [885, 102] on icon "button" at bounding box center [883, 99] width 9 height 9
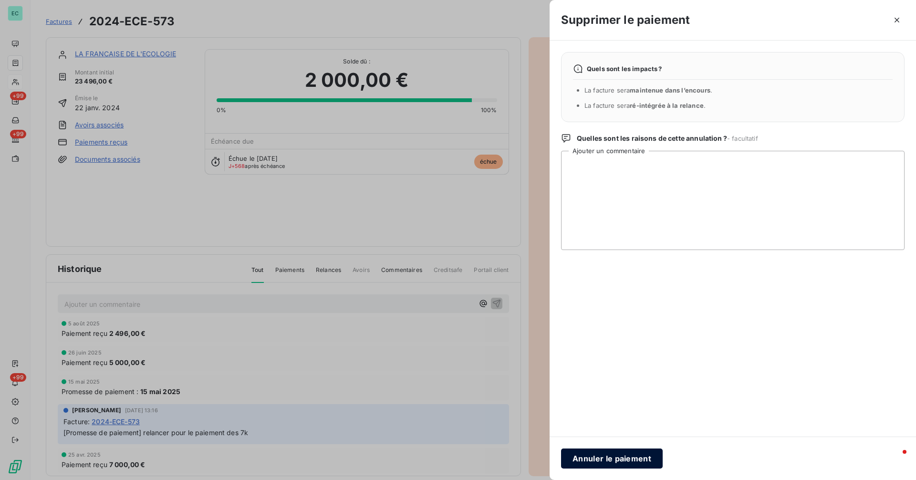
click at [615, 468] on button "Annuler le paiement" at bounding box center [612, 459] width 102 height 20
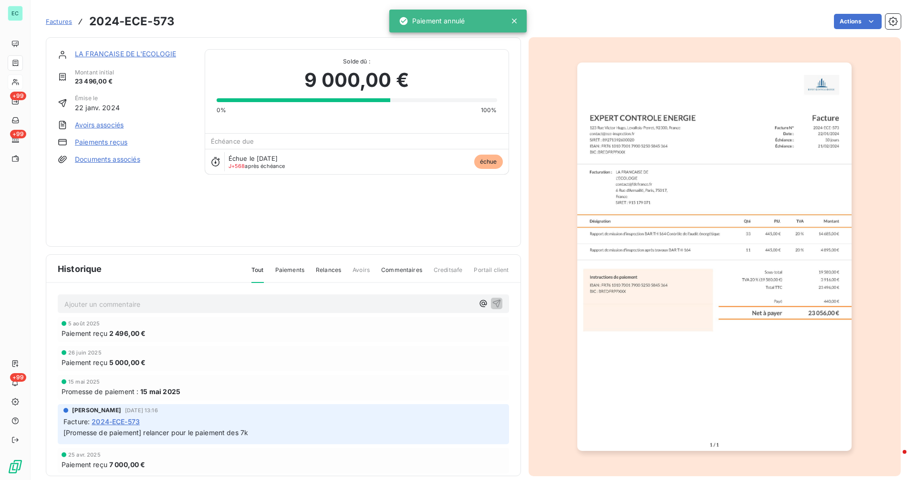
click at [122, 54] on link "LA FRANCAISE DE L'ECOLOGIE" at bounding box center [125, 54] width 101 height 8
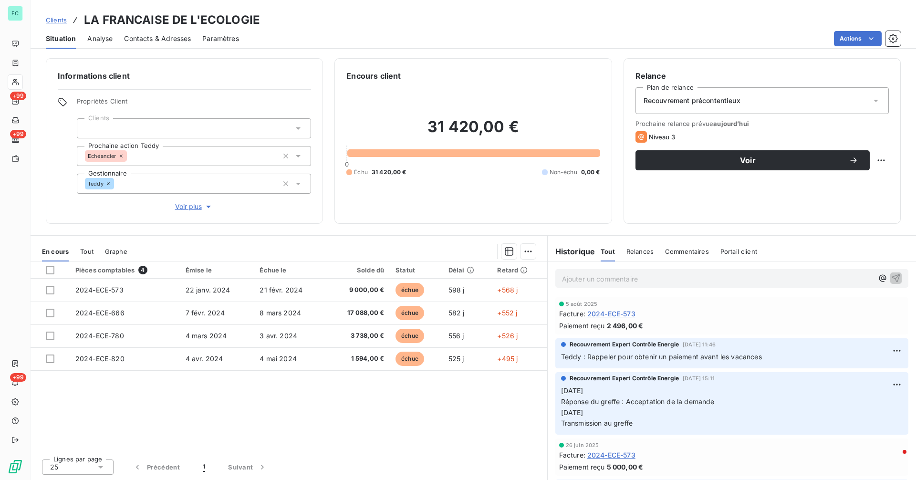
click at [58, 21] on span "Clients" at bounding box center [56, 20] width 21 height 8
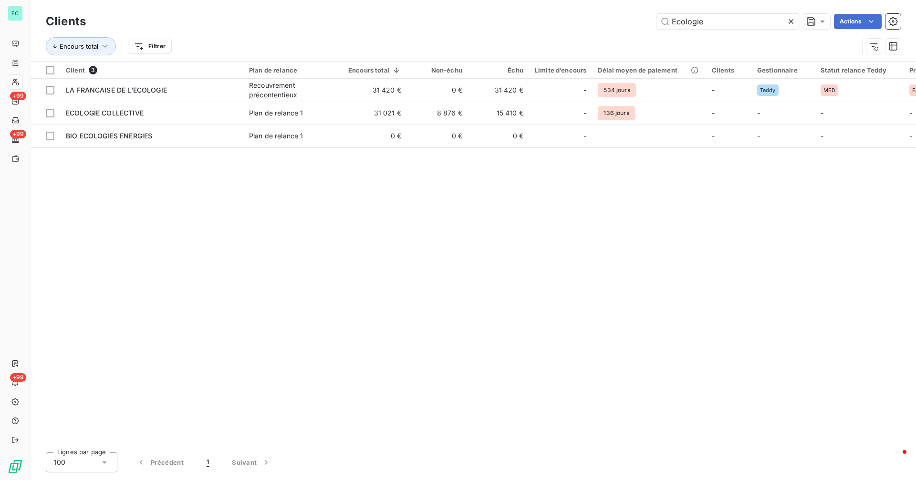
drag, startPoint x: 736, startPoint y: 23, endPoint x: 619, endPoint y: 25, distance: 117.4
click at [619, 25] on div "Ecologie Actions" at bounding box center [499, 21] width 804 height 15
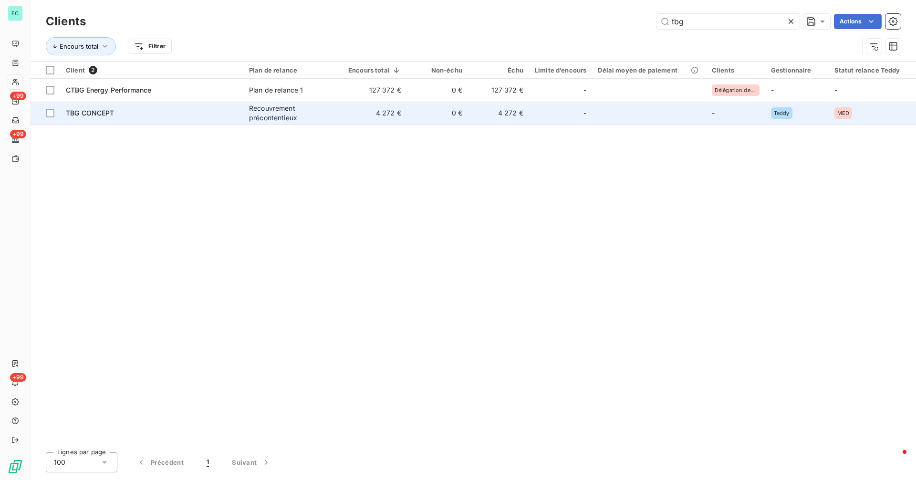
type input "tbg"
click at [224, 117] on div "TBG CONCEPT" at bounding box center [152, 113] width 172 height 10
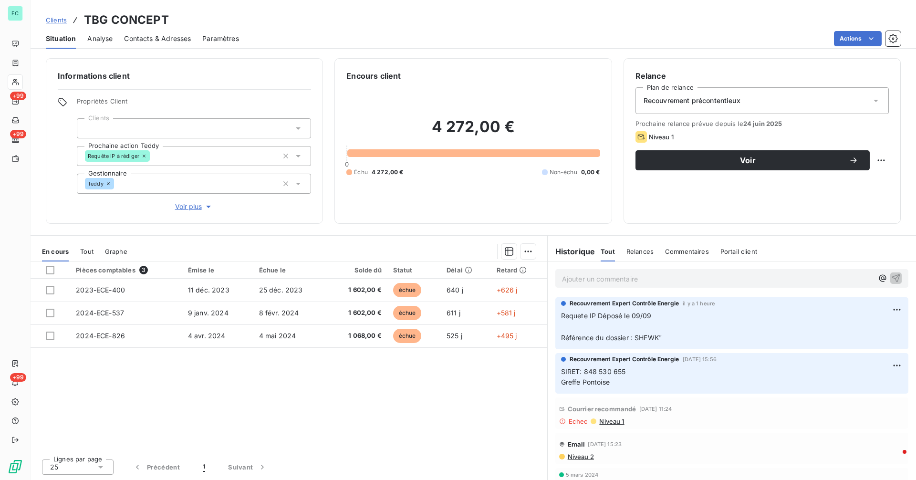
click at [618, 426] on div "Courrier recommandé [DATE] 11:24 Echec Niveau 1" at bounding box center [732, 413] width 353 height 31
click at [618, 424] on span "Niveau 1" at bounding box center [611, 422] width 26 height 8
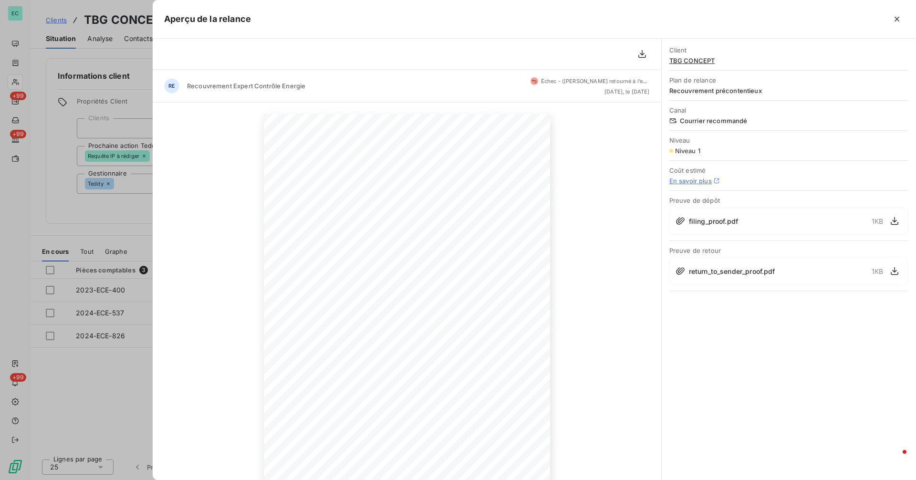
click at [90, 215] on div at bounding box center [458, 240] width 916 height 480
